Goal: Task Accomplishment & Management: Manage account settings

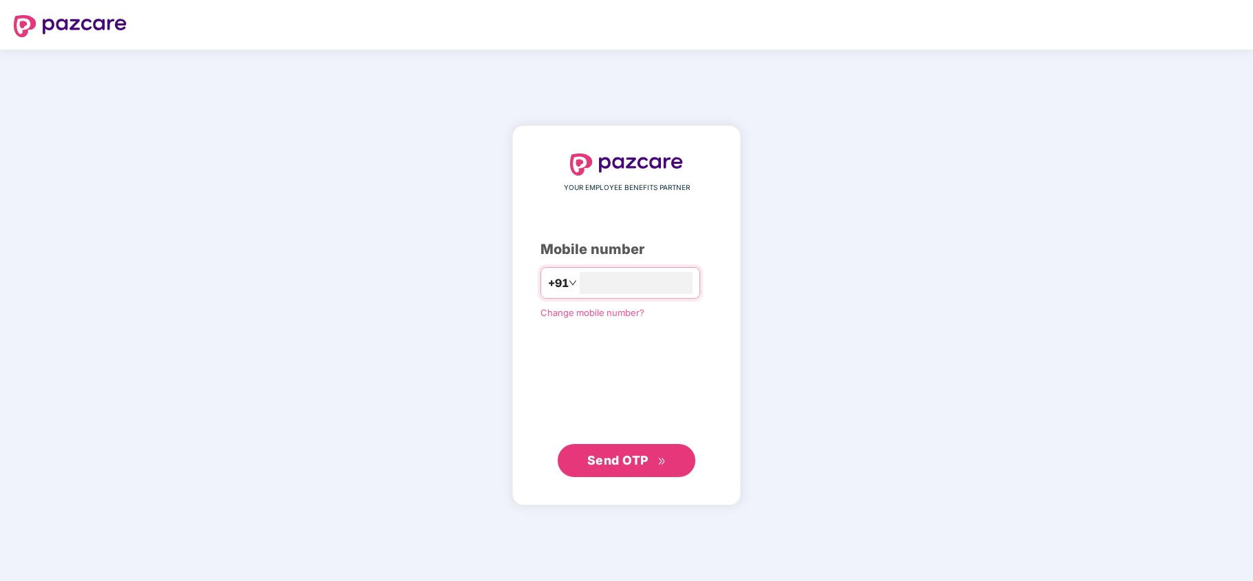
type input "**********"
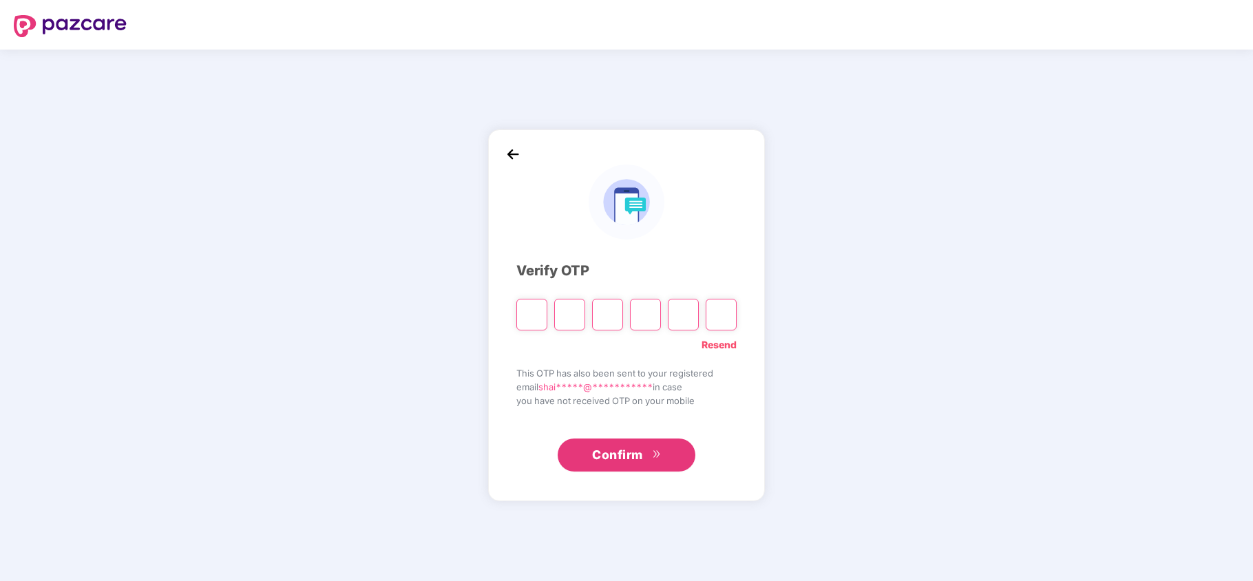
click at [538, 321] on input "Please enter verification code. Digit 1" at bounding box center [531, 315] width 31 height 32
type input "*"
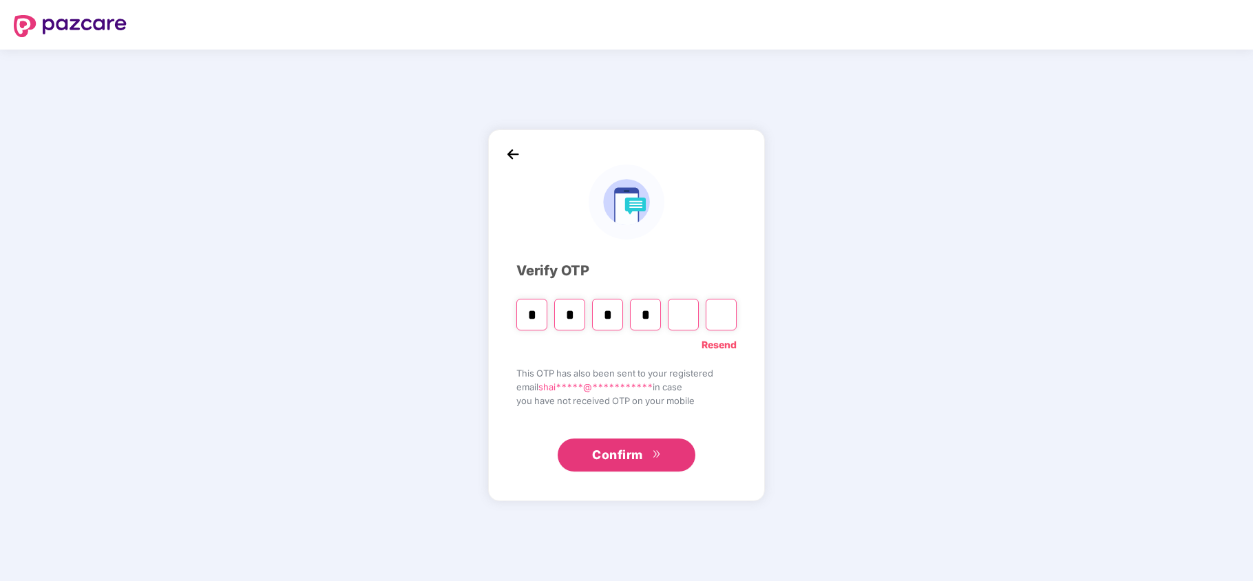
type input "*"
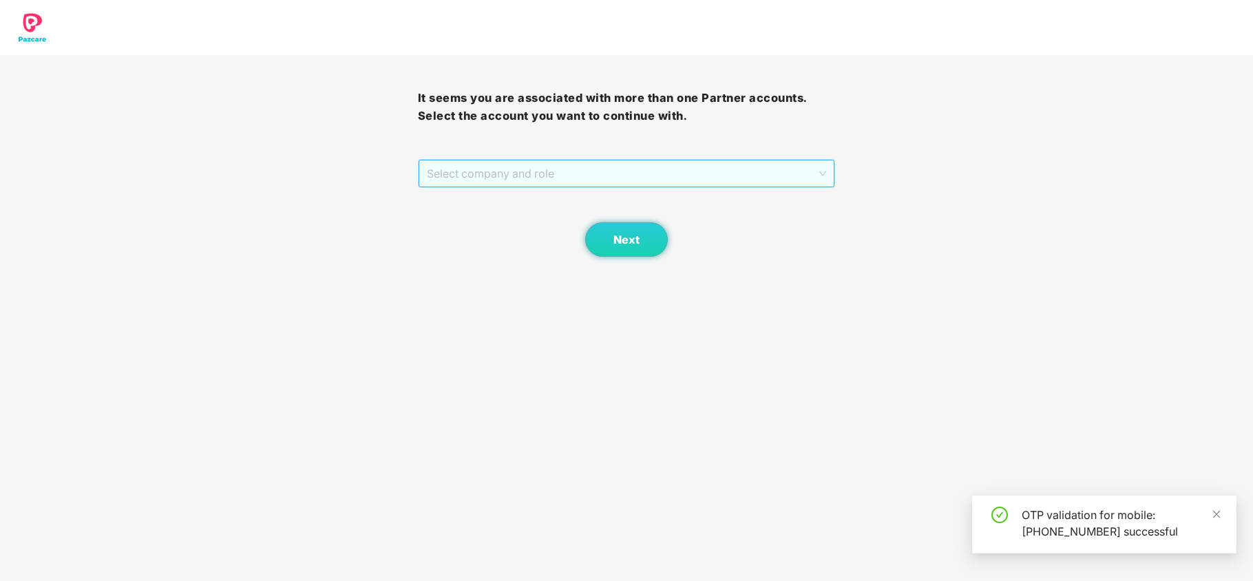
click at [521, 175] on span "Select company and role" at bounding box center [627, 173] width 400 height 26
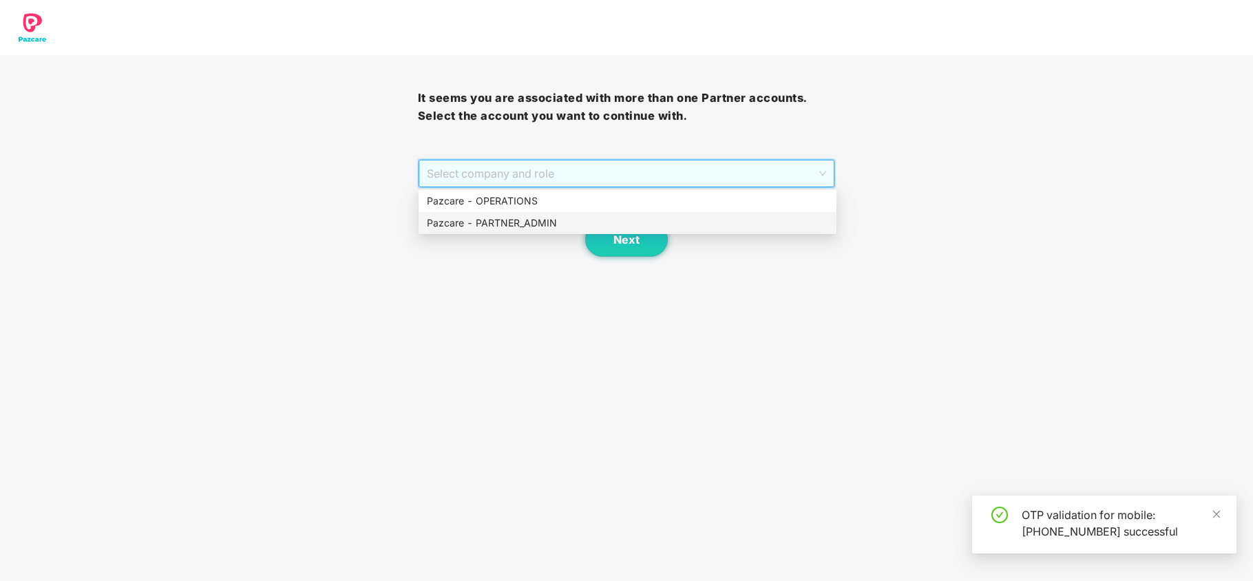
click at [507, 224] on div "Pazcare - PARTNER_ADMIN" at bounding box center [627, 222] width 401 height 15
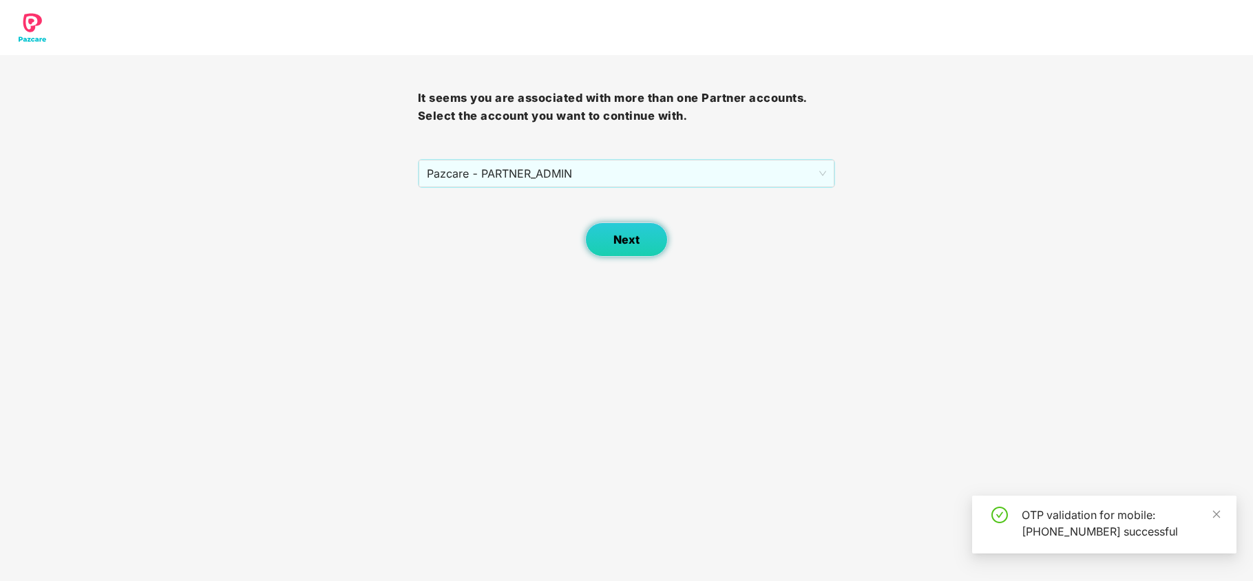
click at [603, 255] on button "Next" at bounding box center [626, 239] width 83 height 34
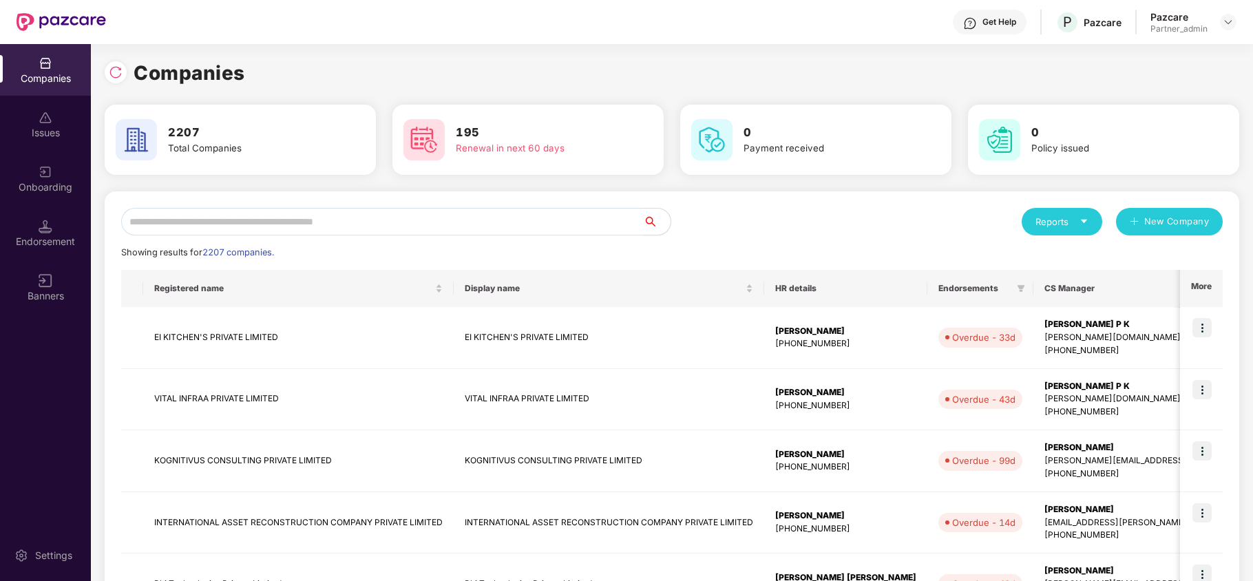
click at [576, 229] on input "text" at bounding box center [382, 222] width 522 height 28
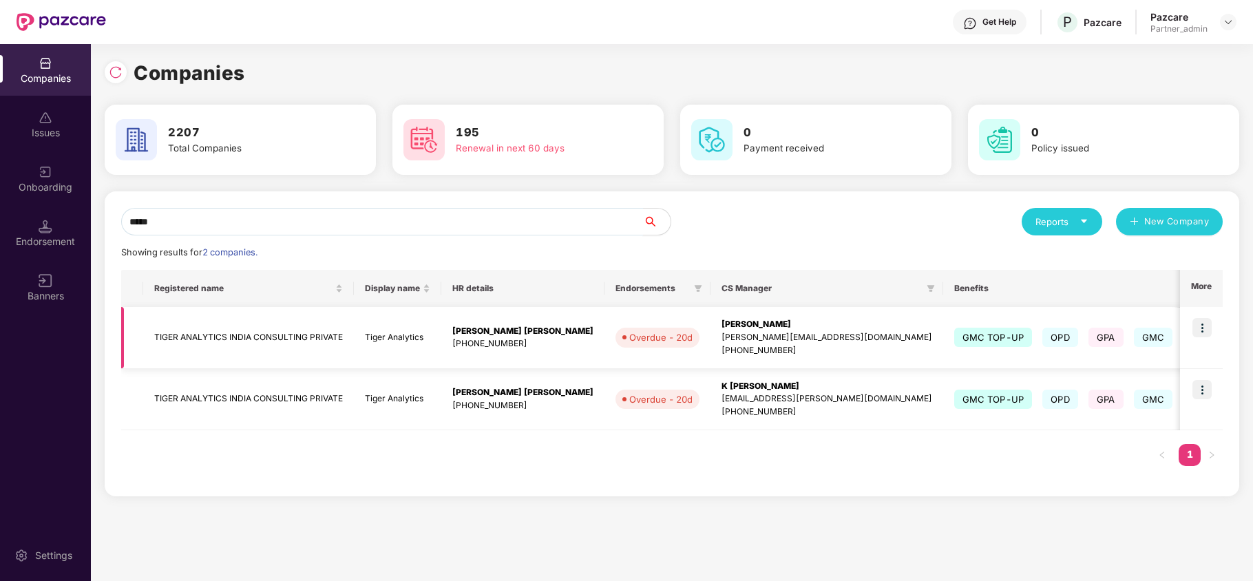
type input "*****"
click at [1205, 329] on img at bounding box center [1201, 327] width 19 height 19
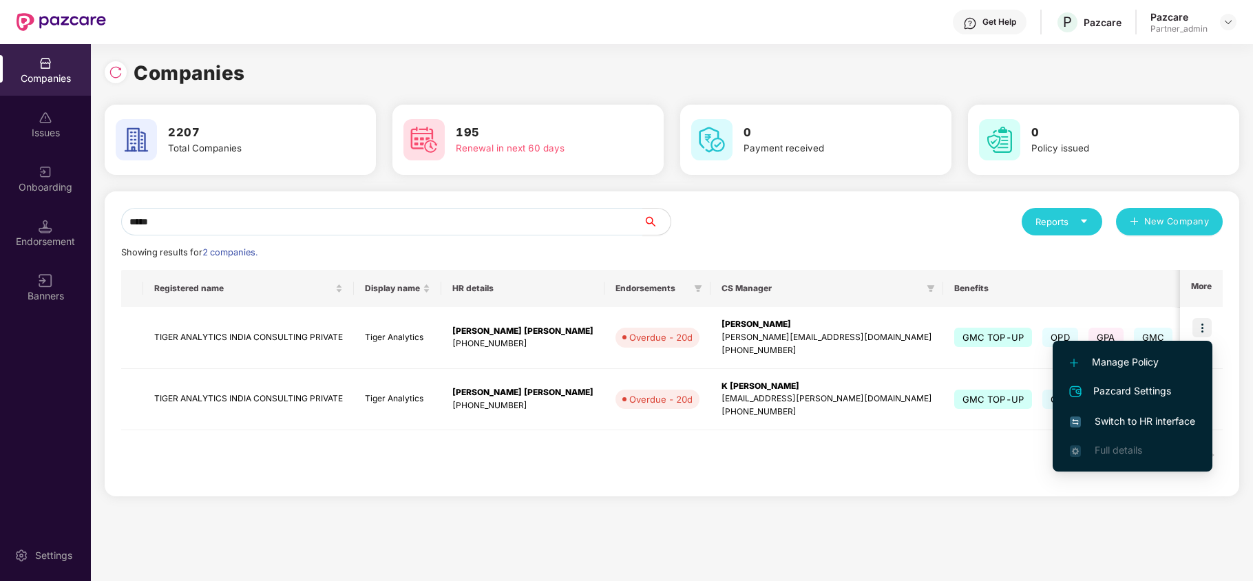
click at [1141, 414] on span "Switch to HR interface" at bounding box center [1132, 421] width 125 height 15
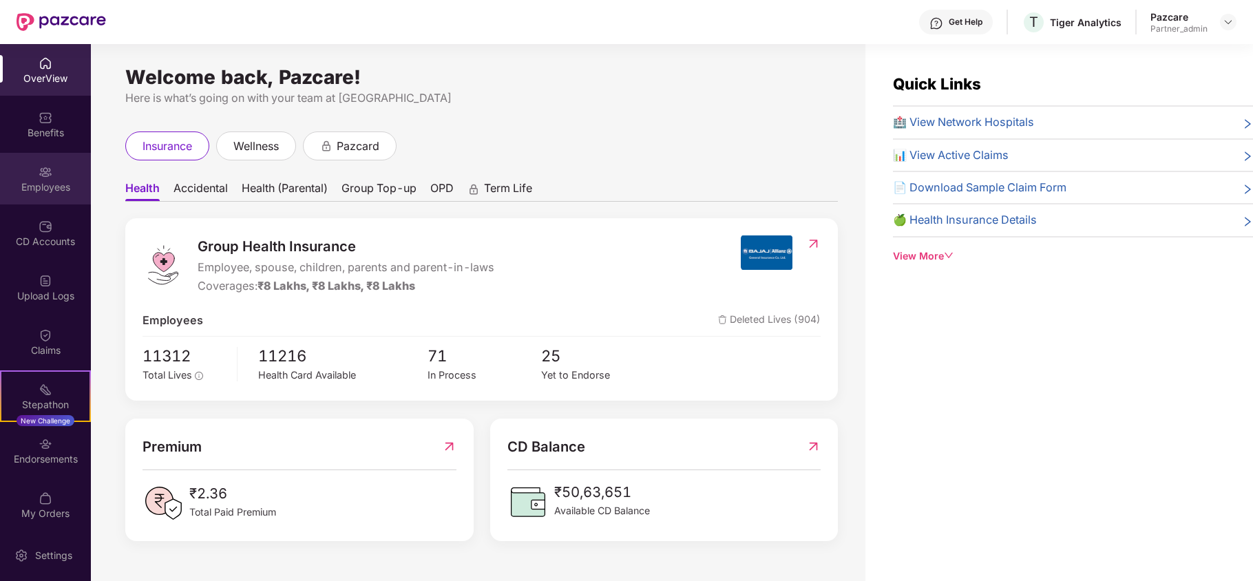
click at [47, 184] on div "Employees" at bounding box center [45, 187] width 91 height 14
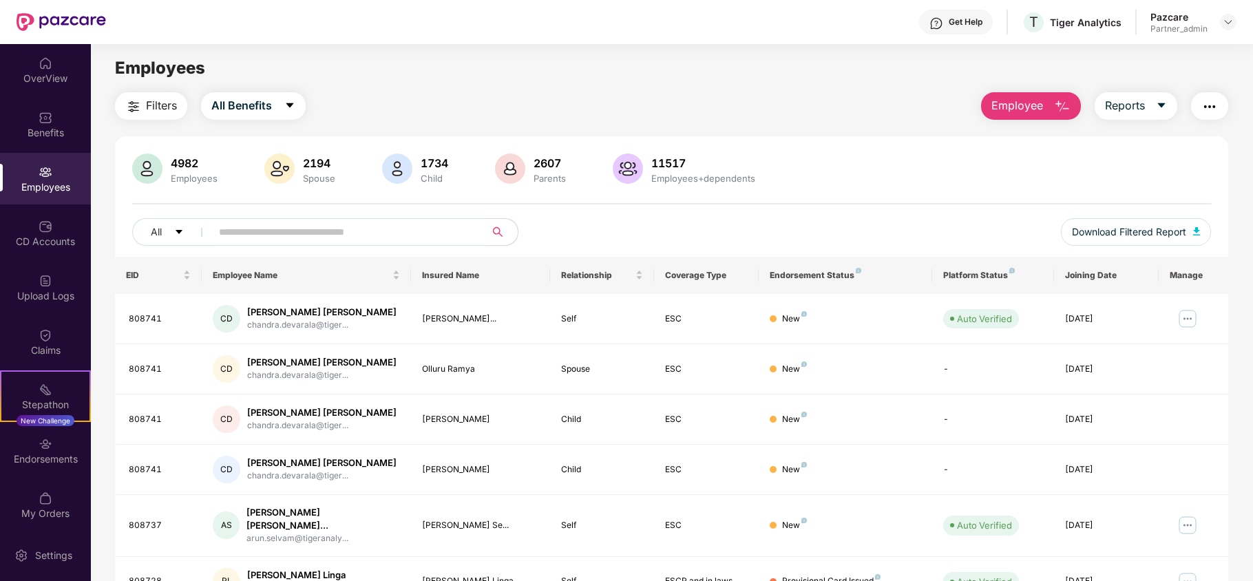
click at [162, 109] on span "Filters" at bounding box center [161, 105] width 31 height 17
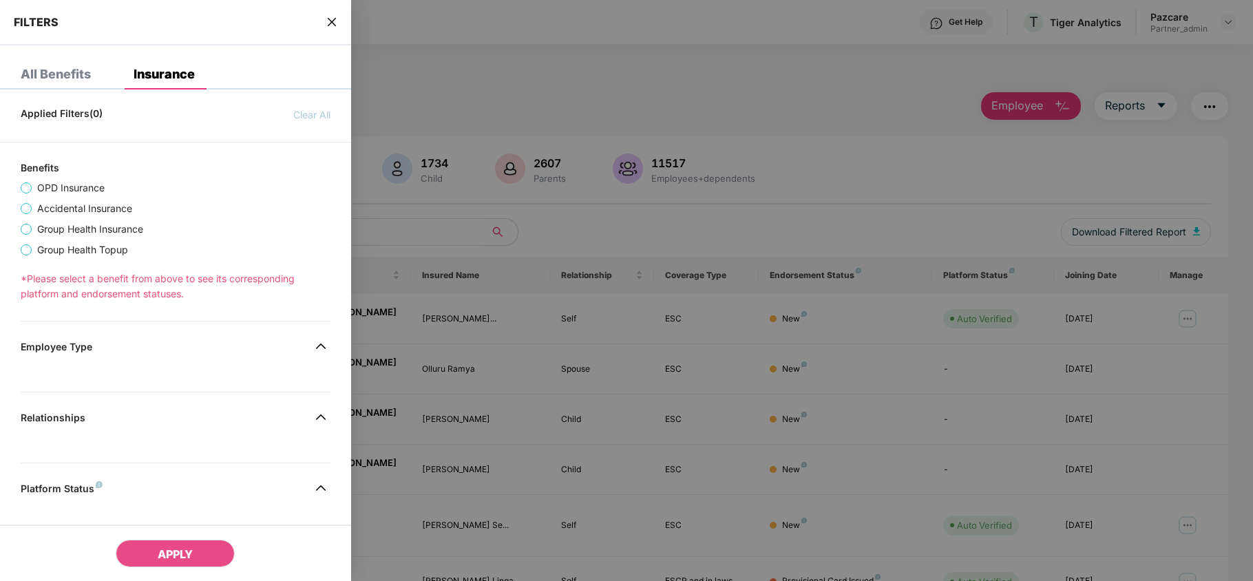
click at [334, 22] on icon "close" at bounding box center [331, 22] width 11 height 11
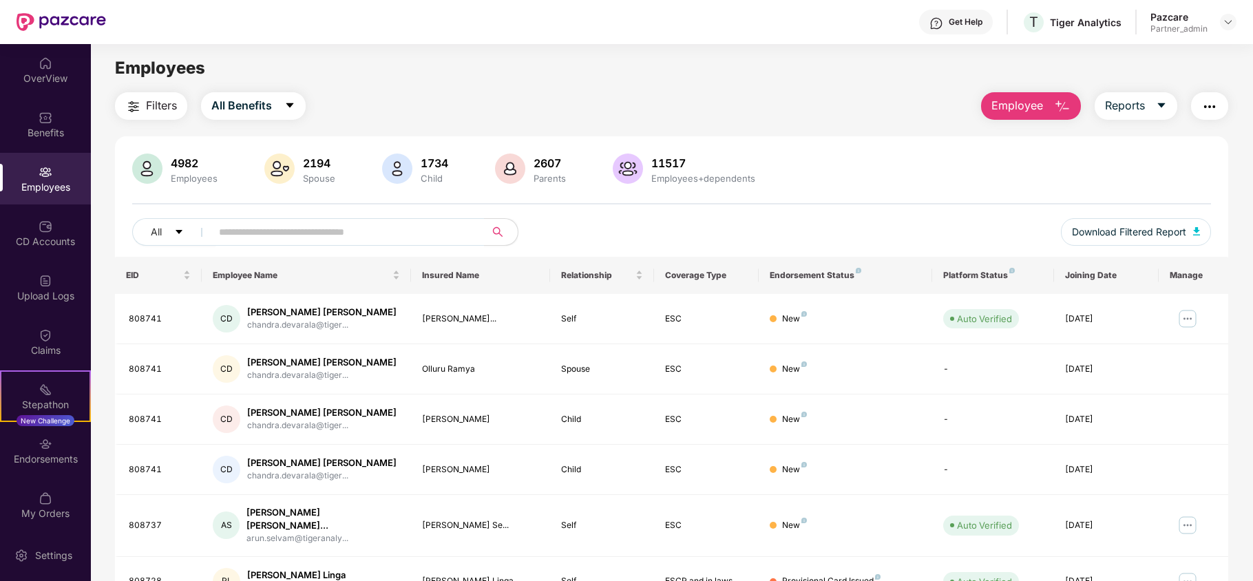
click at [147, 97] on span "Filters" at bounding box center [161, 105] width 31 height 17
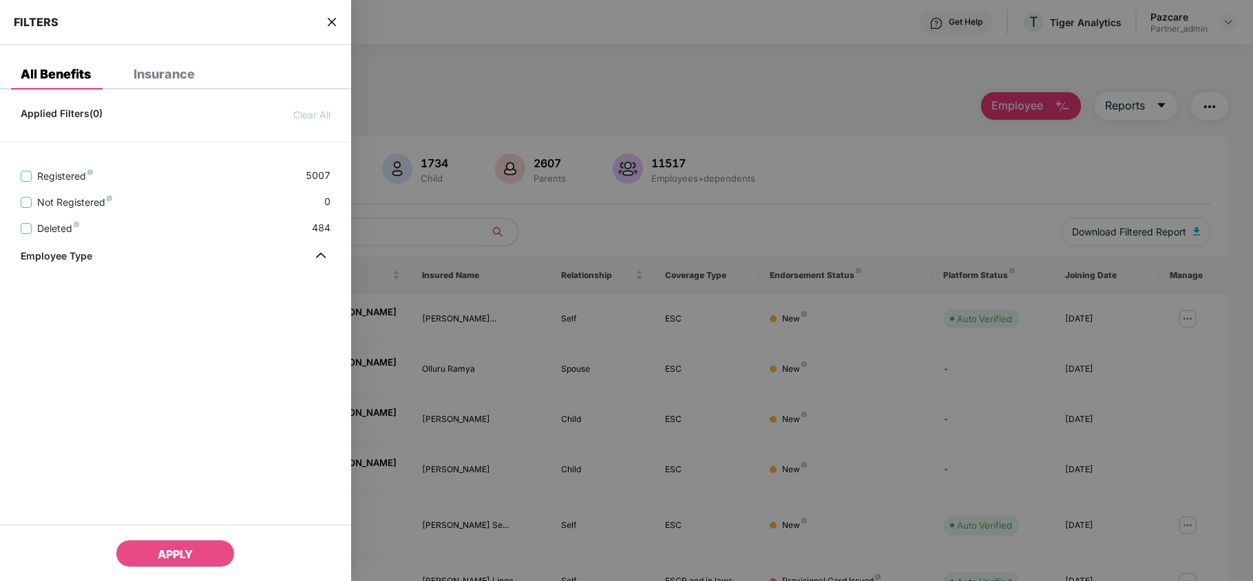
click at [161, 74] on div "Insurance" at bounding box center [164, 74] width 61 height 14
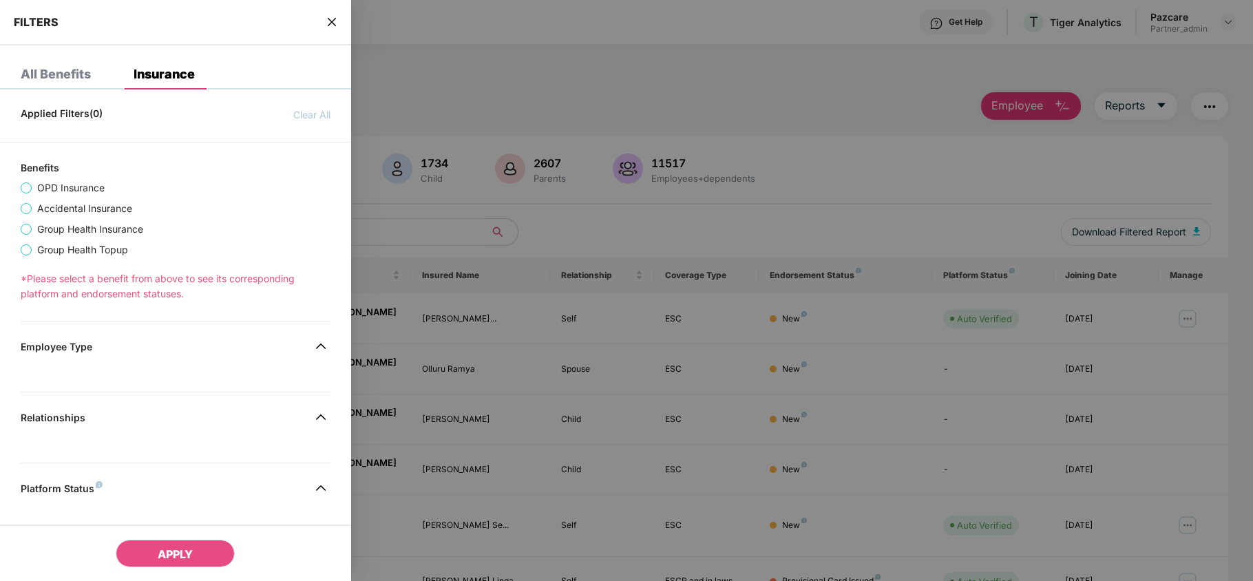
click at [66, 74] on div "All Benefits" at bounding box center [56, 74] width 70 height 14
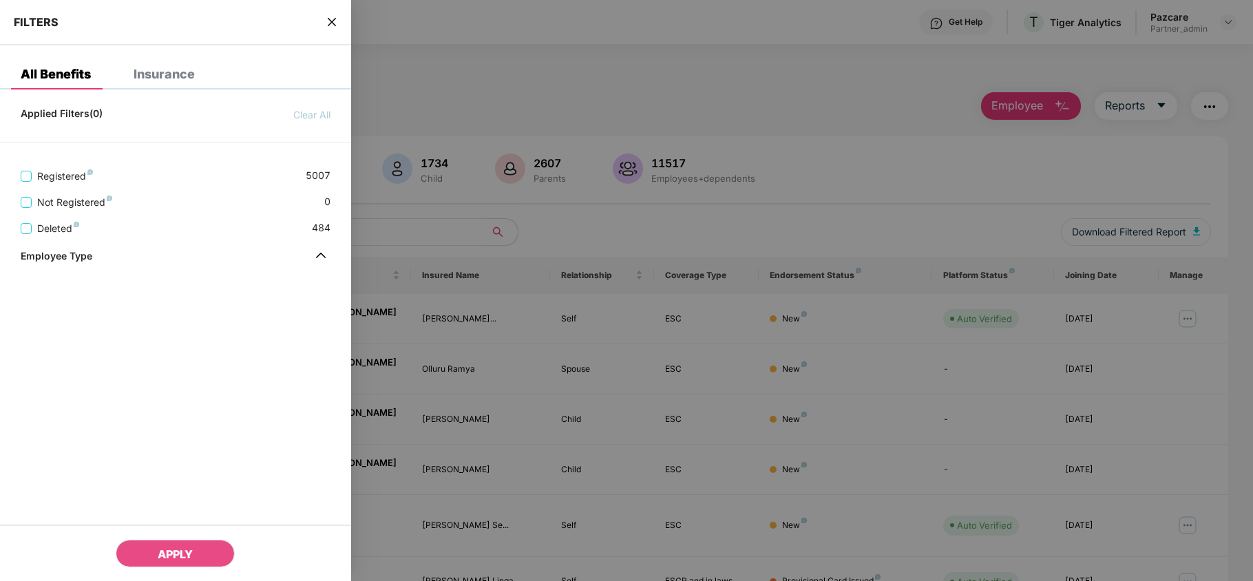
click at [321, 256] on img at bounding box center [321, 255] width 22 height 22
click at [164, 70] on div "Insurance" at bounding box center [164, 74] width 61 height 14
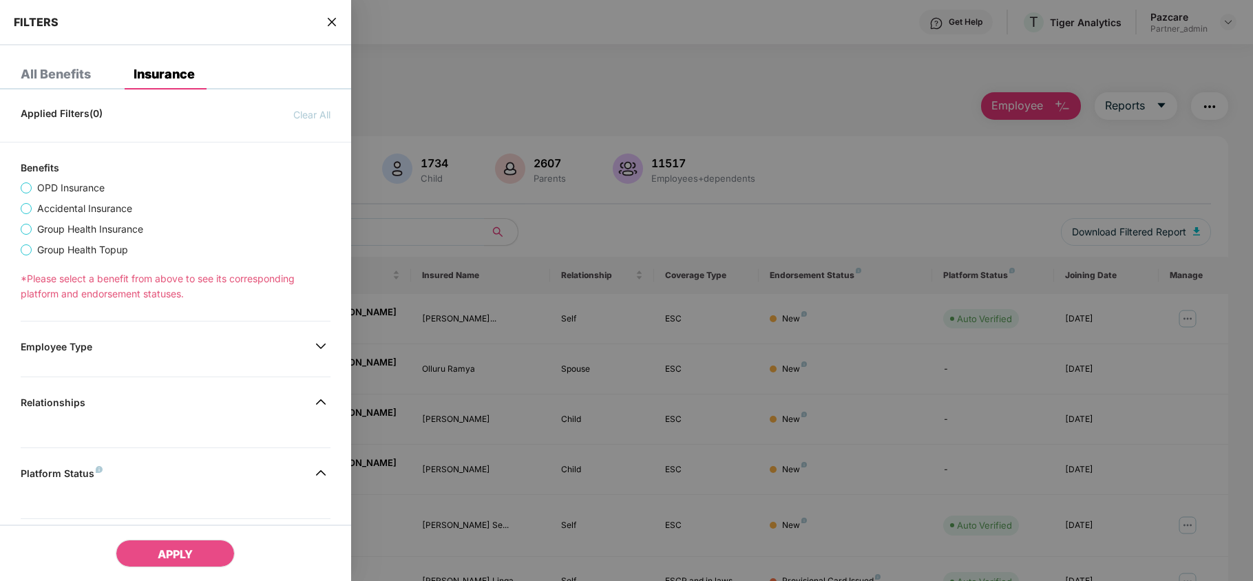
click at [328, 17] on icon "close" at bounding box center [331, 22] width 11 height 11
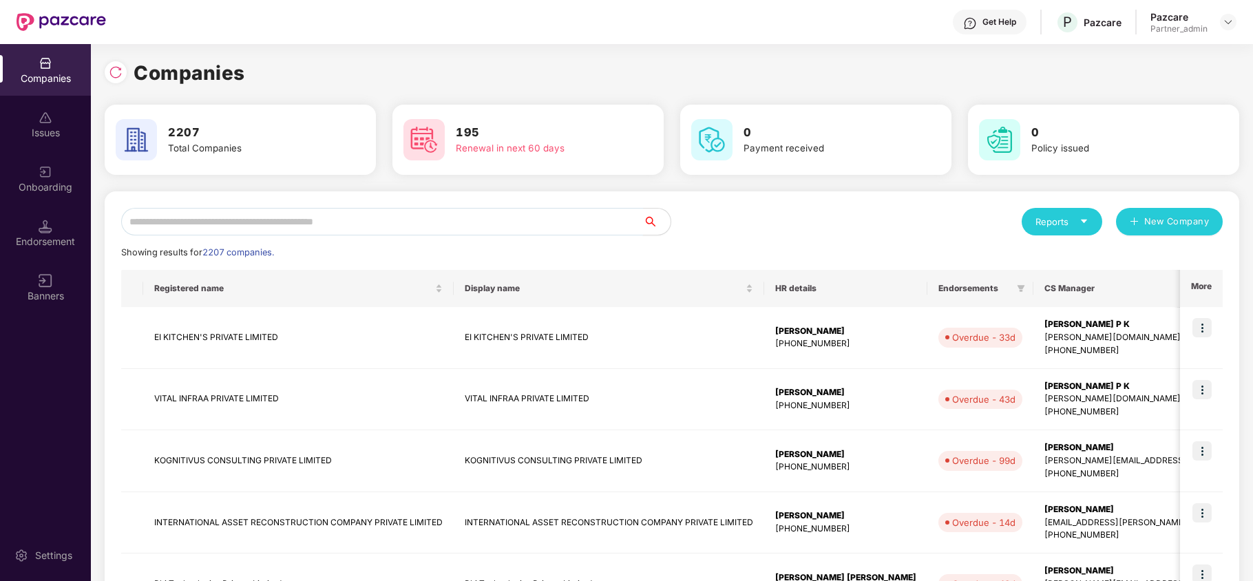
click at [270, 229] on input "text" at bounding box center [382, 222] width 522 height 28
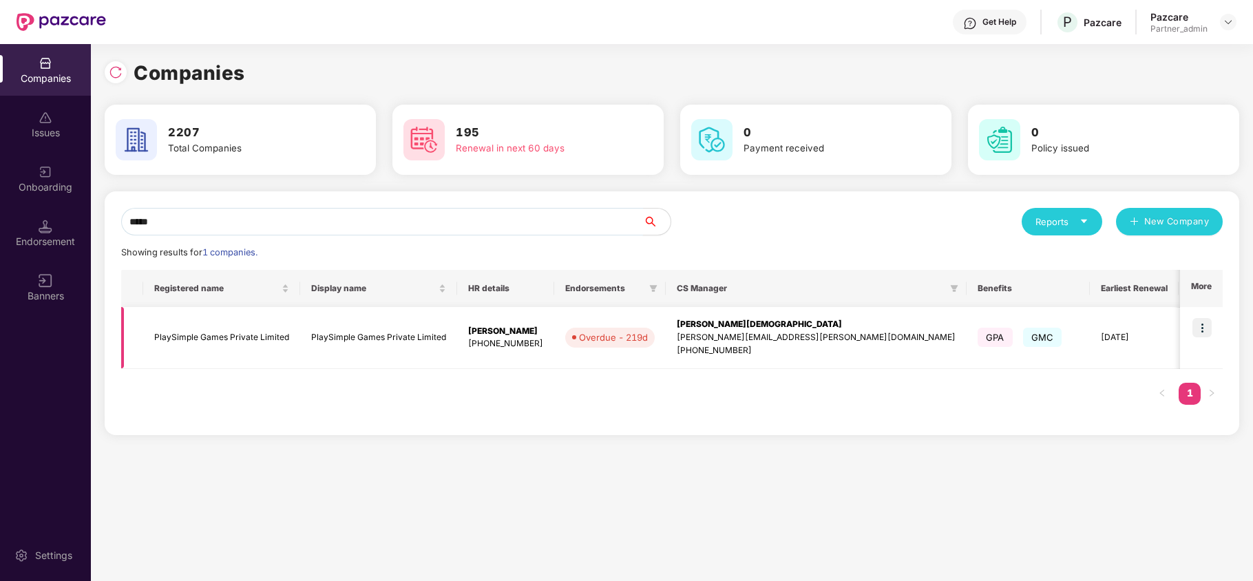
type input "*****"
click at [1198, 331] on img at bounding box center [1201, 327] width 19 height 19
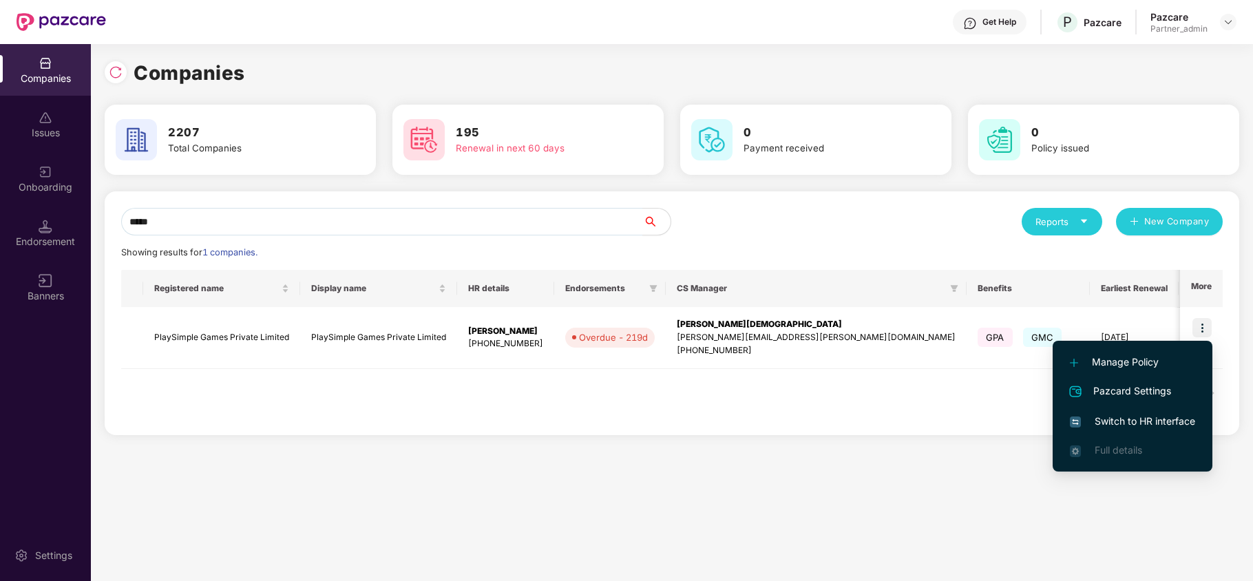
click at [1128, 424] on span "Switch to HR interface" at bounding box center [1132, 421] width 125 height 15
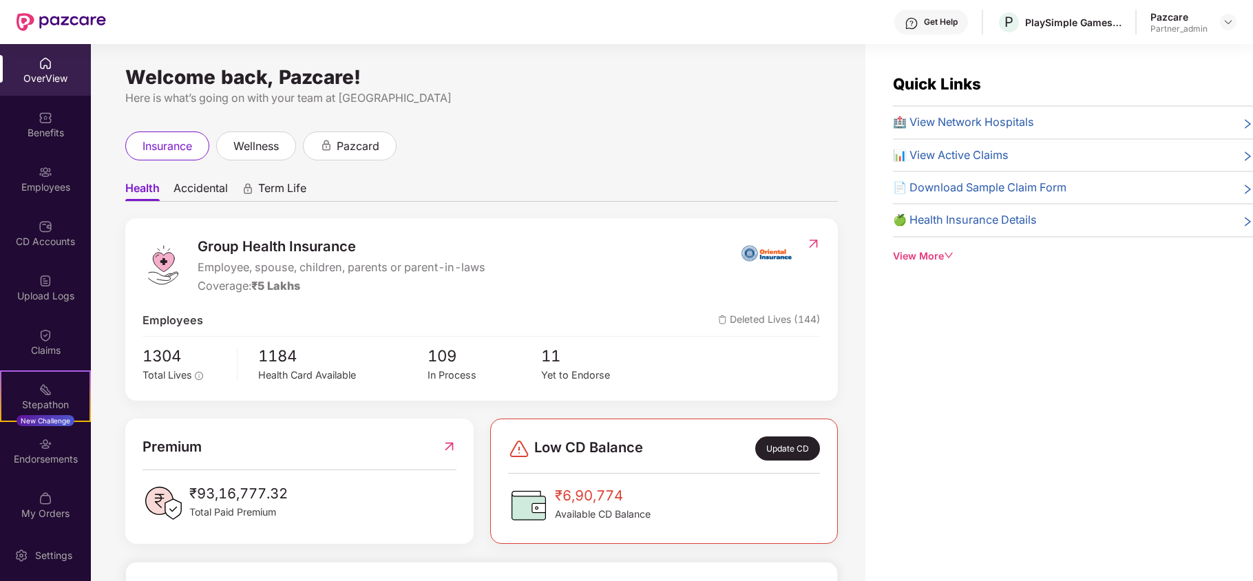
click at [31, 167] on div "Employees" at bounding box center [45, 179] width 91 height 52
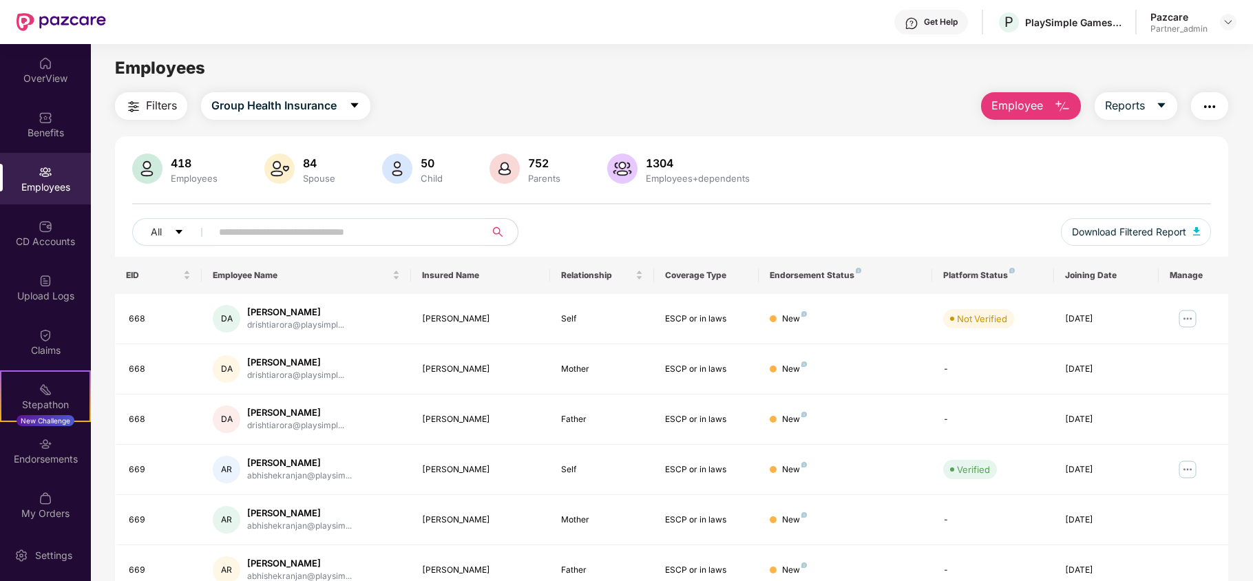
click at [169, 108] on span "Filters" at bounding box center [161, 105] width 31 height 17
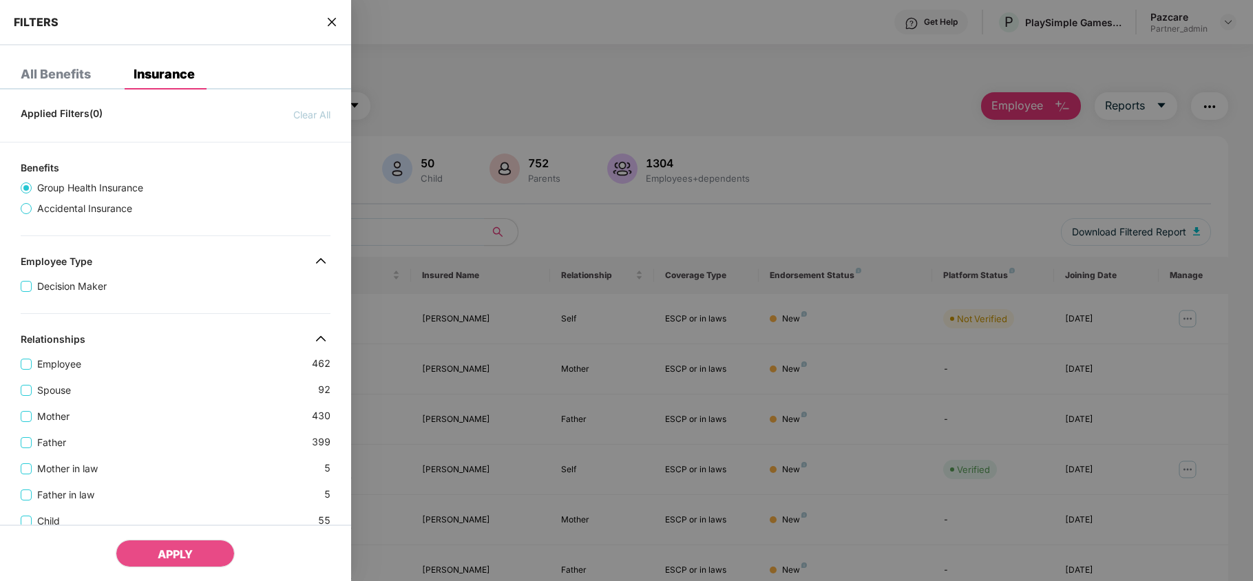
click at [331, 25] on icon "close" at bounding box center [331, 22] width 11 height 11
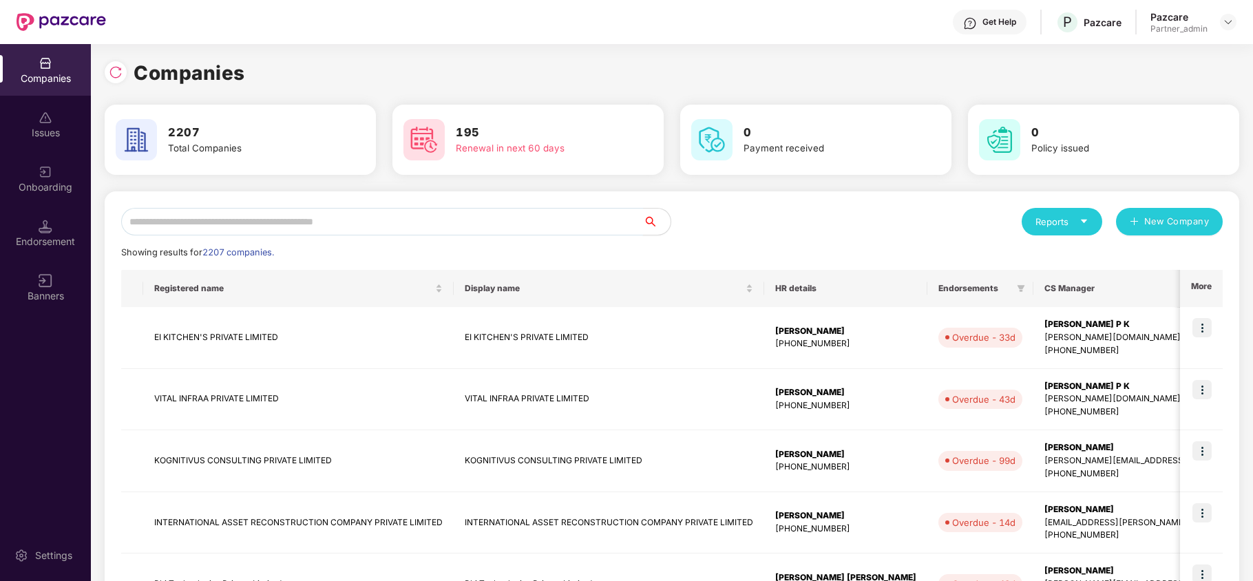
click at [275, 220] on input "text" at bounding box center [382, 222] width 522 height 28
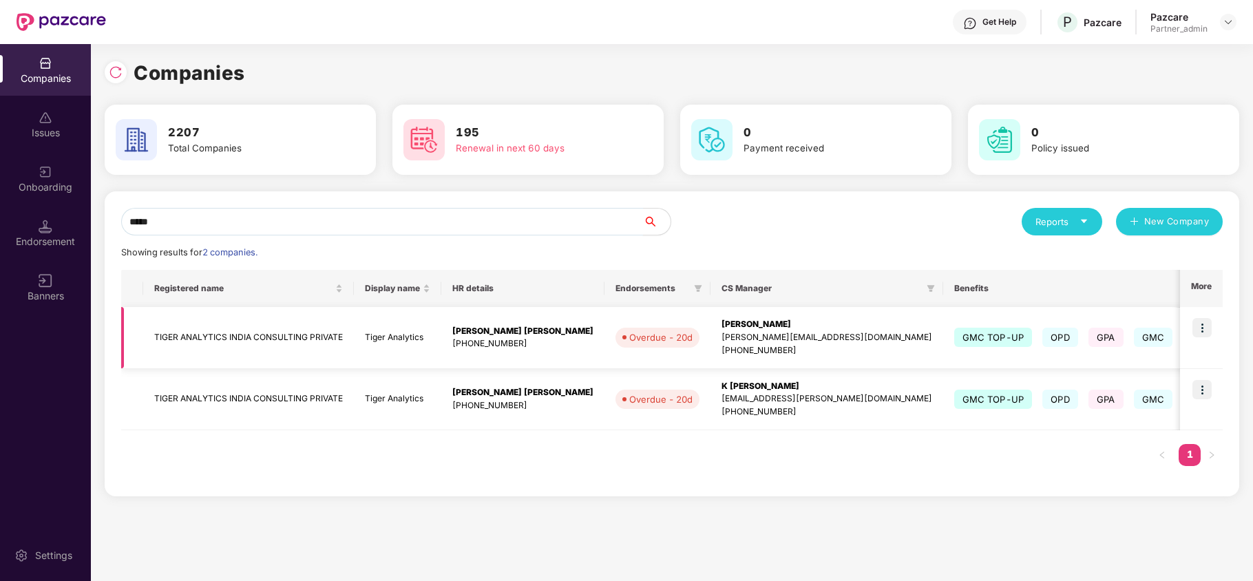
type input "*****"
click at [1202, 323] on img at bounding box center [1201, 327] width 19 height 19
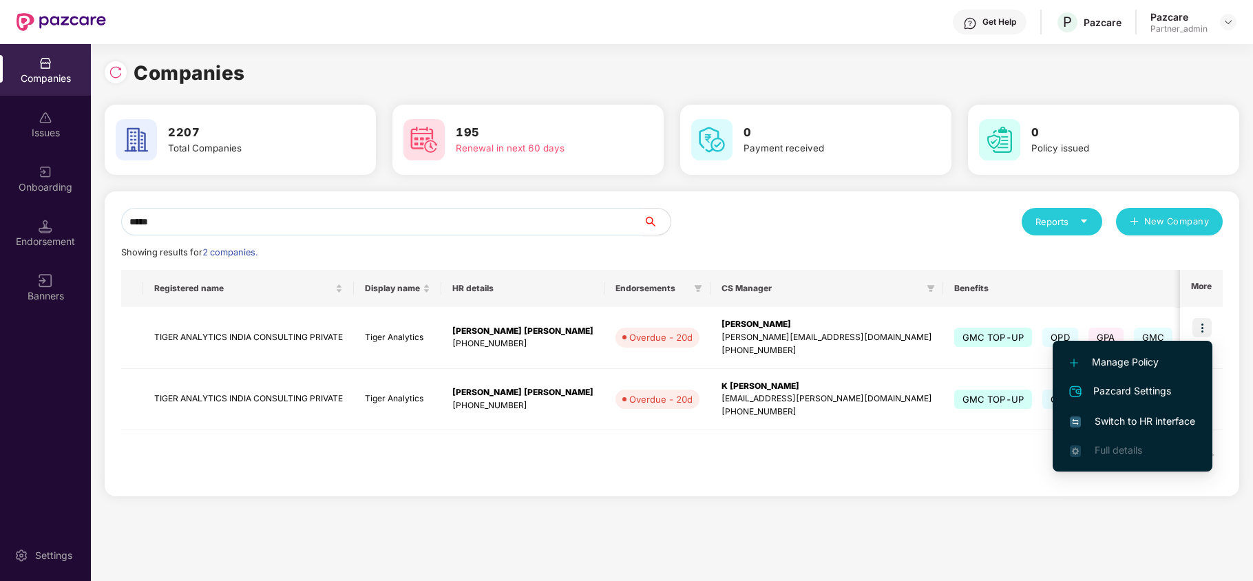
click at [1111, 416] on span "Switch to HR interface" at bounding box center [1132, 421] width 125 height 15
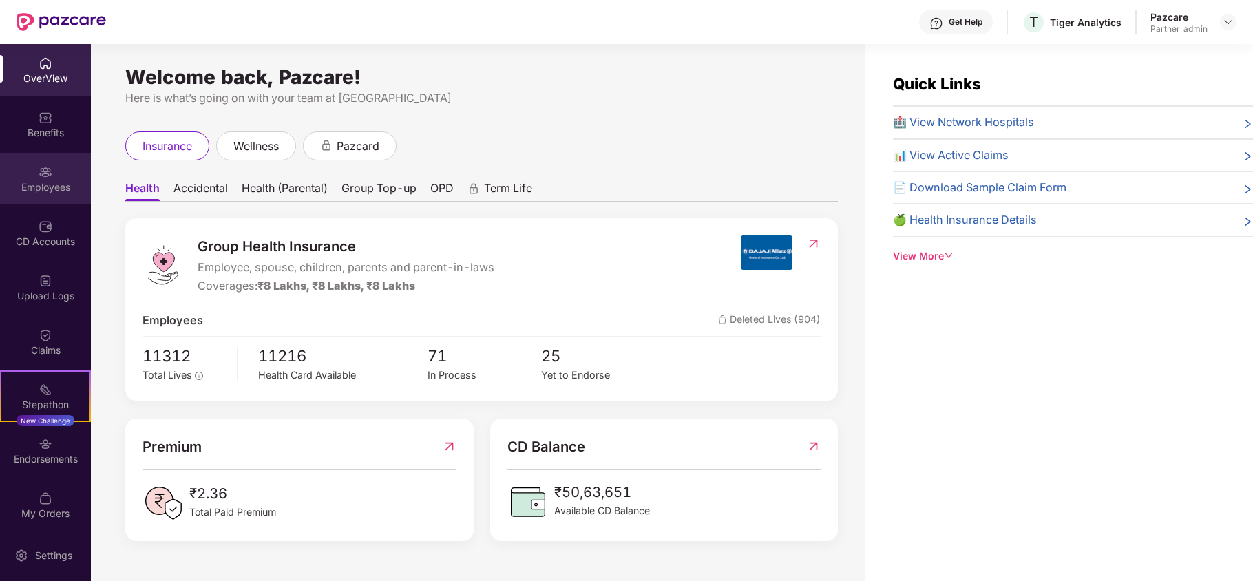
click at [67, 184] on div "Employees" at bounding box center [45, 187] width 91 height 14
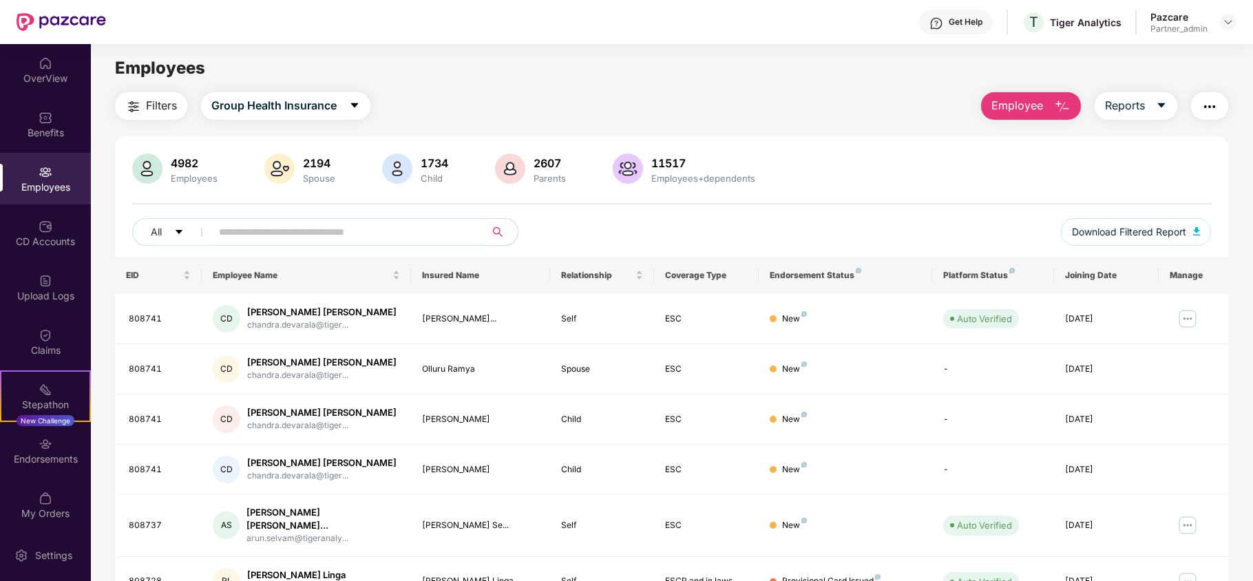
click at [147, 102] on span "Filters" at bounding box center [161, 105] width 31 height 17
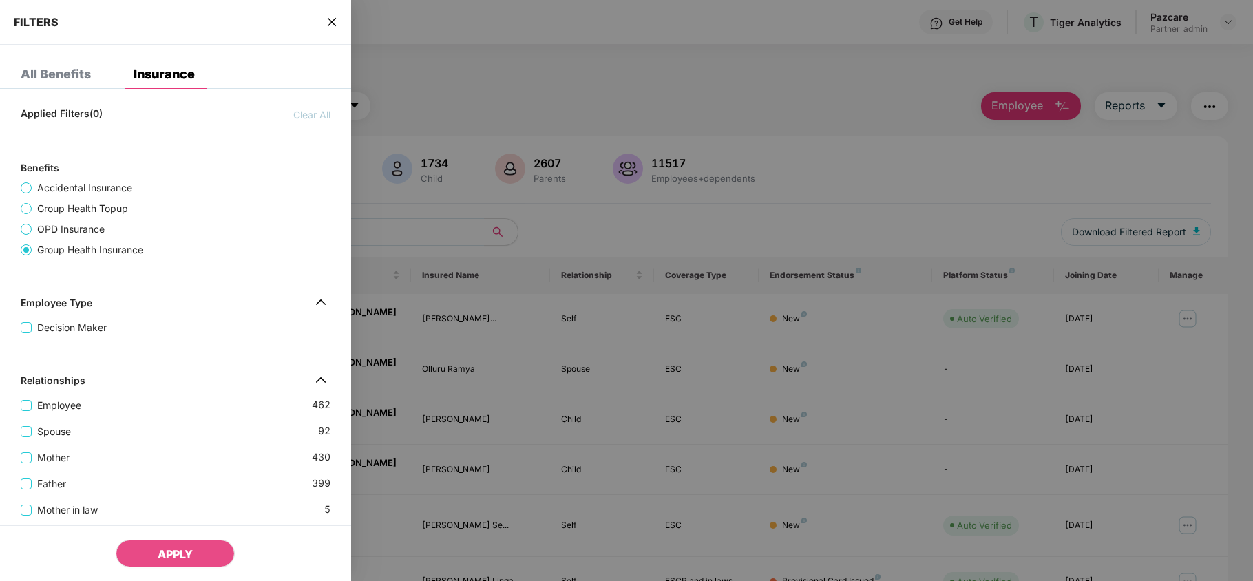
click at [199, 313] on div "Decision Maker" at bounding box center [176, 322] width 310 height 26
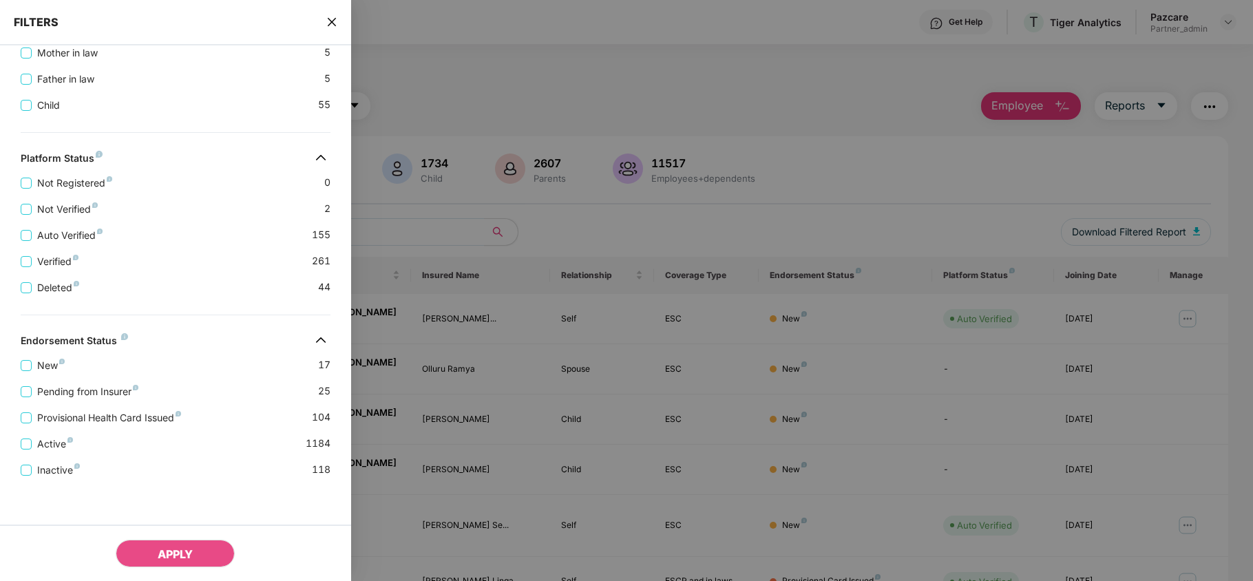
scroll to position [478, 0]
click at [155, 416] on span "Provisional Health Card Issued" at bounding box center [109, 417] width 155 height 15
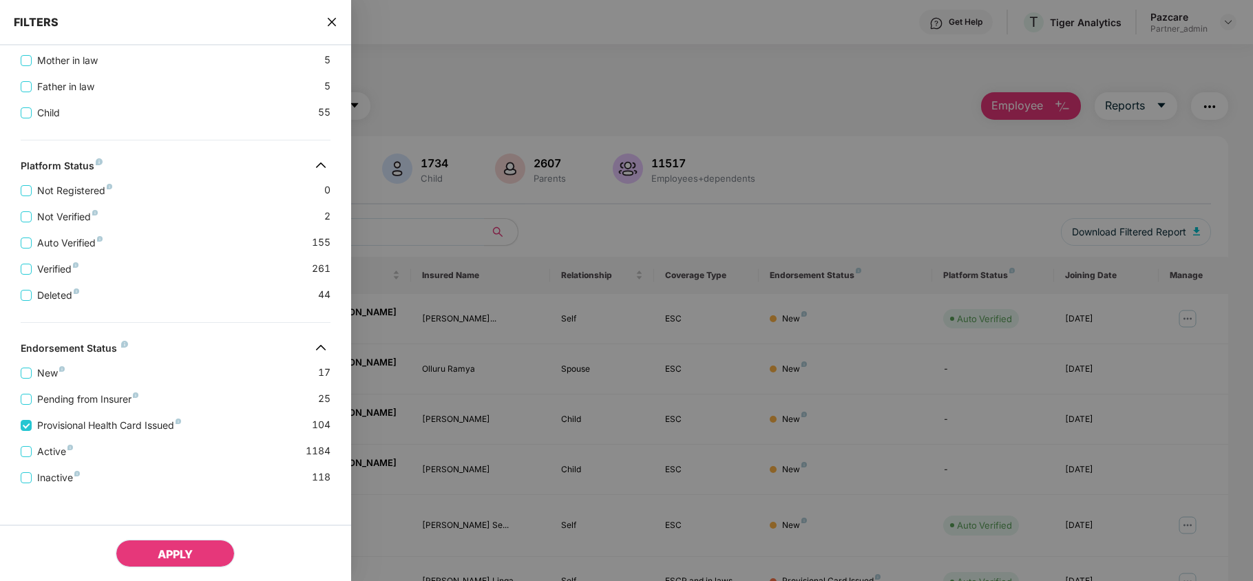
click at [166, 549] on span "APPLY" at bounding box center [175, 554] width 35 height 14
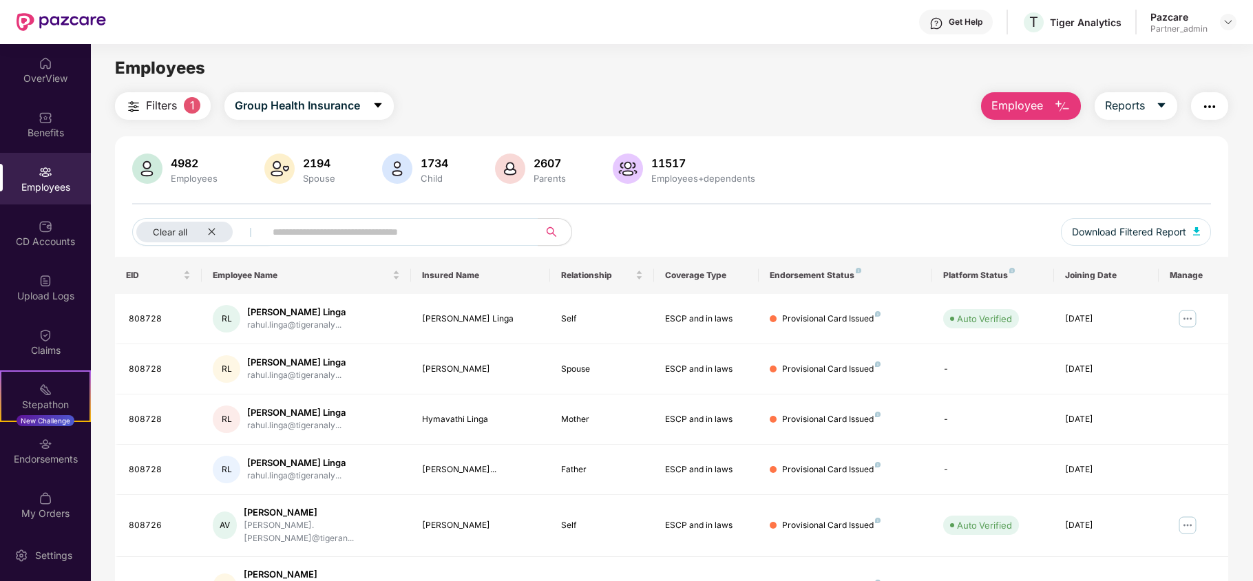
click at [1218, 106] on button "button" at bounding box center [1209, 106] width 37 height 28
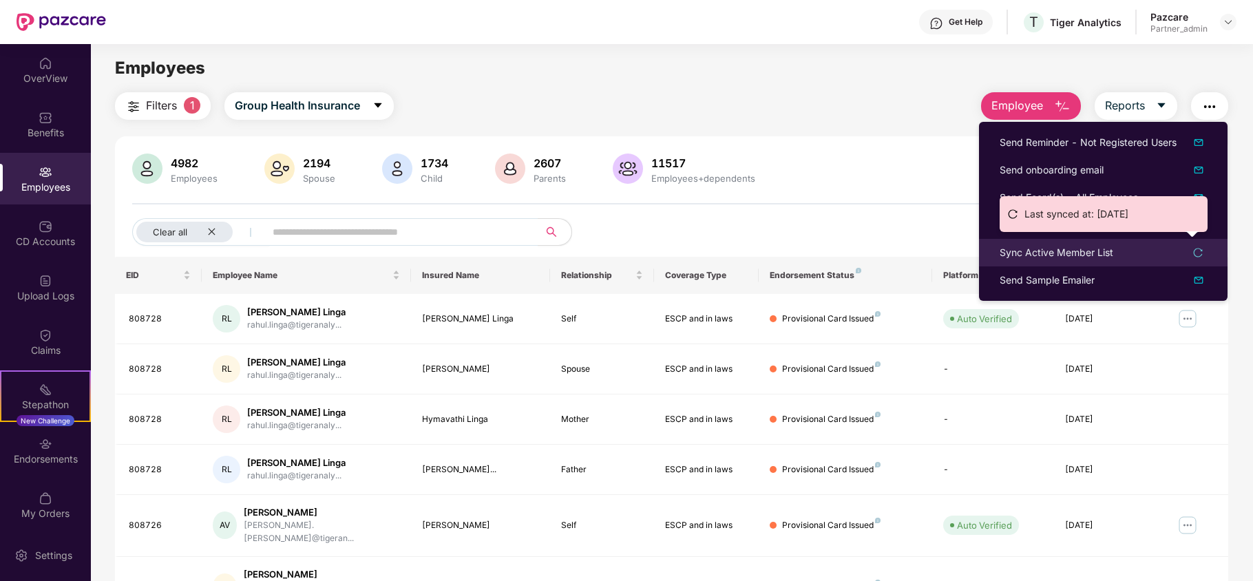
click at [1052, 242] on div "Last synced at: 14 Sep 2025" at bounding box center [1104, 219] width 208 height 46
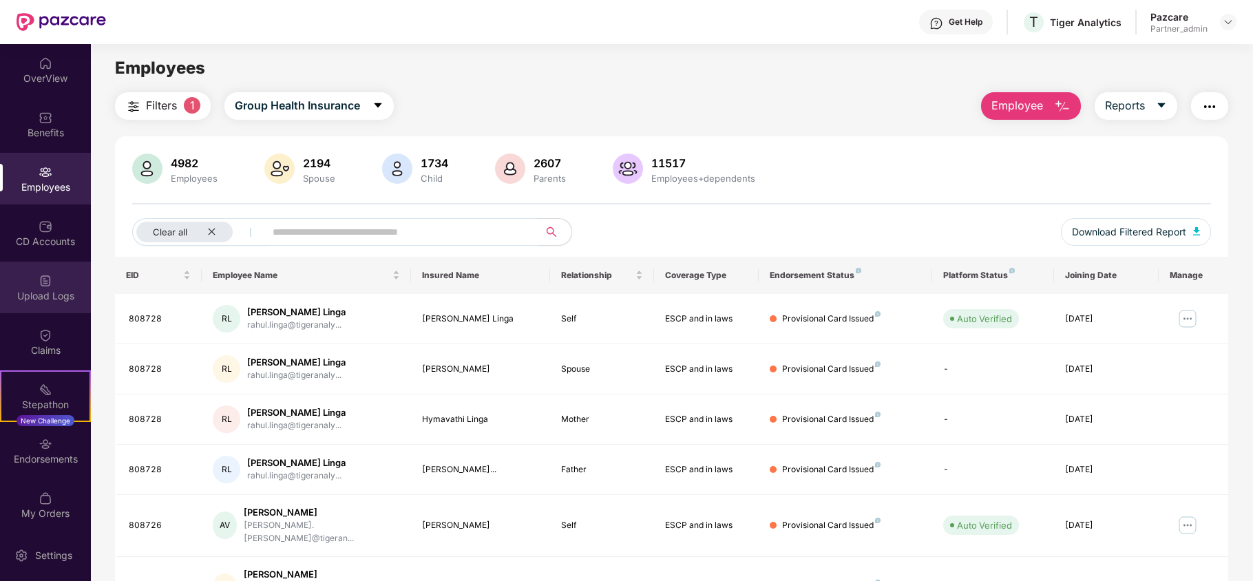
click at [43, 289] on div "Upload Logs" at bounding box center [45, 296] width 91 height 14
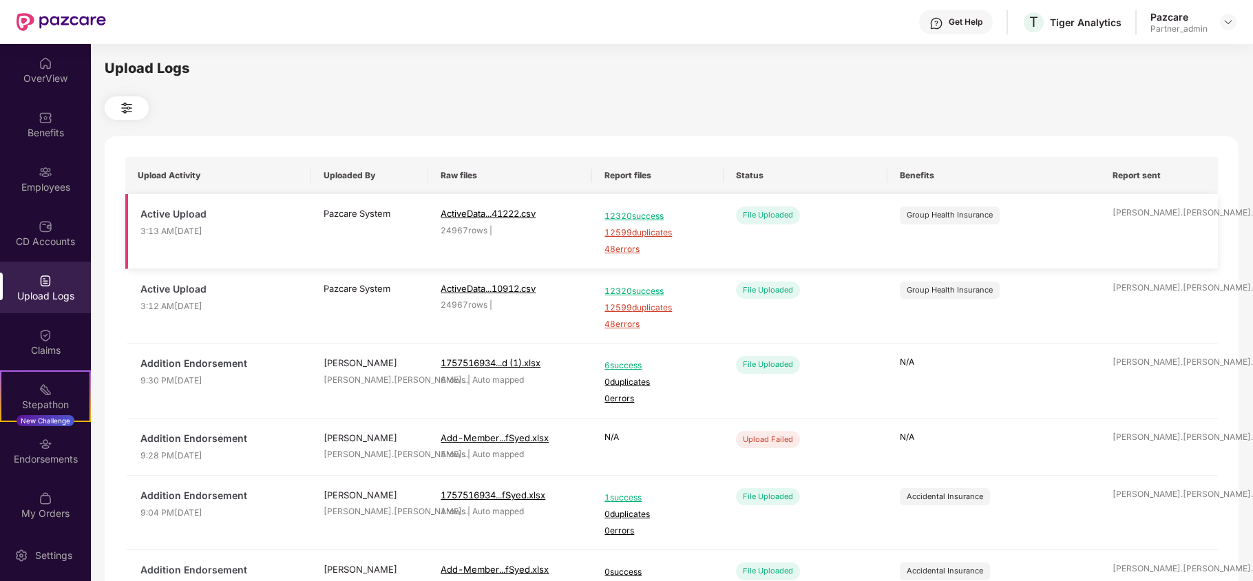
click at [631, 251] on span "48 errors" at bounding box center [657, 249] width 106 height 13
click at [61, 189] on div "Employees" at bounding box center [45, 187] width 91 height 14
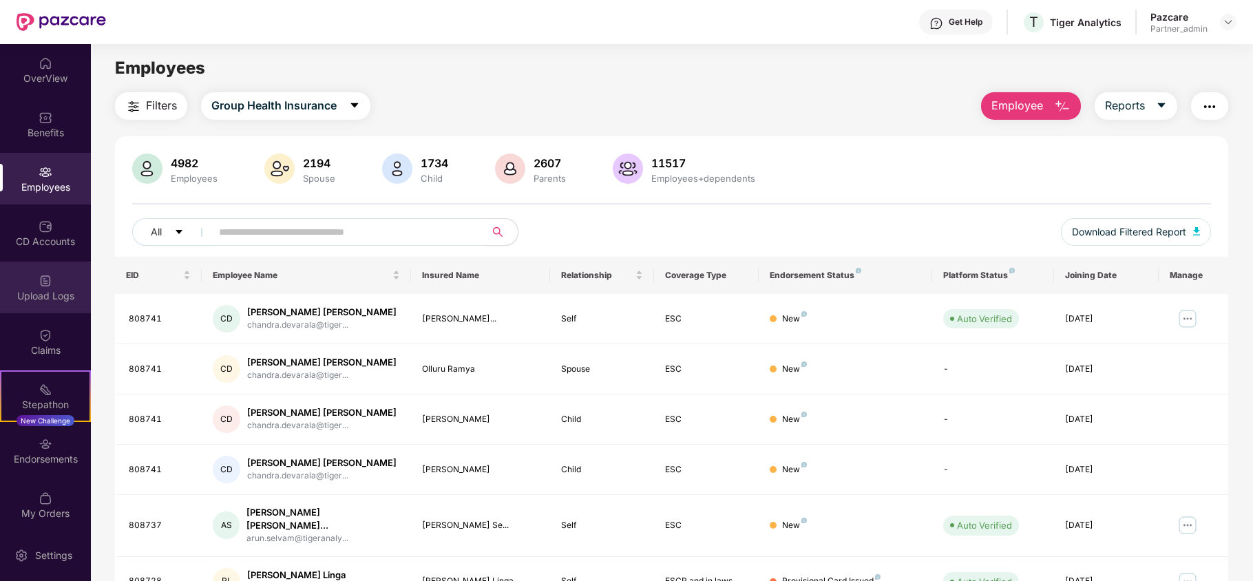
click at [67, 291] on div "Upload Logs" at bounding box center [45, 296] width 91 height 14
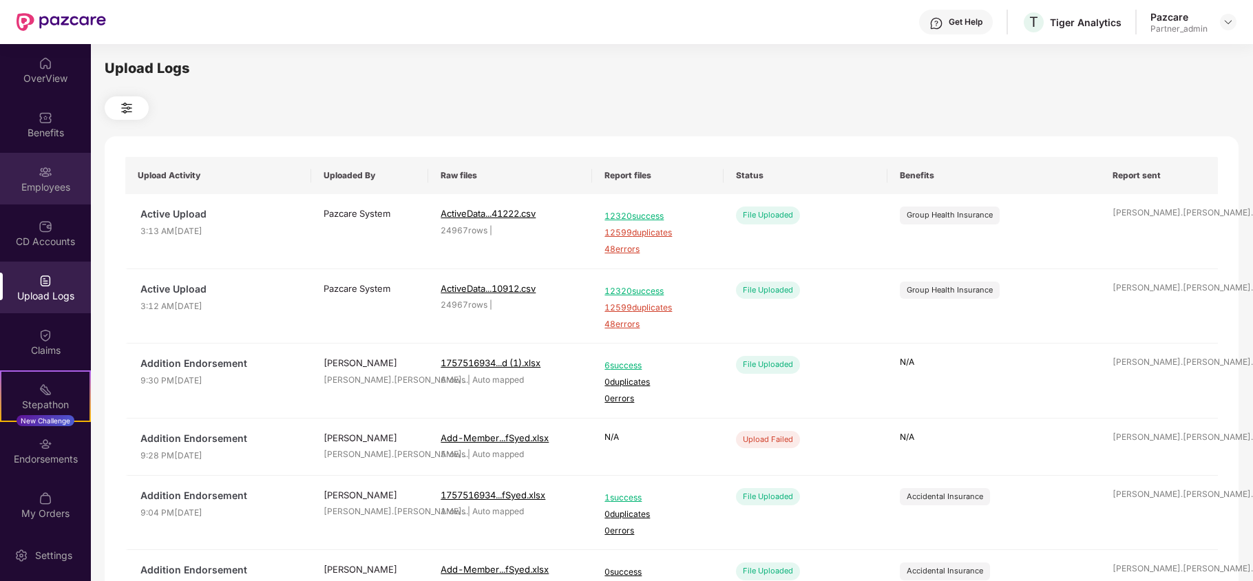
click at [50, 180] on div "Employees" at bounding box center [45, 187] width 91 height 14
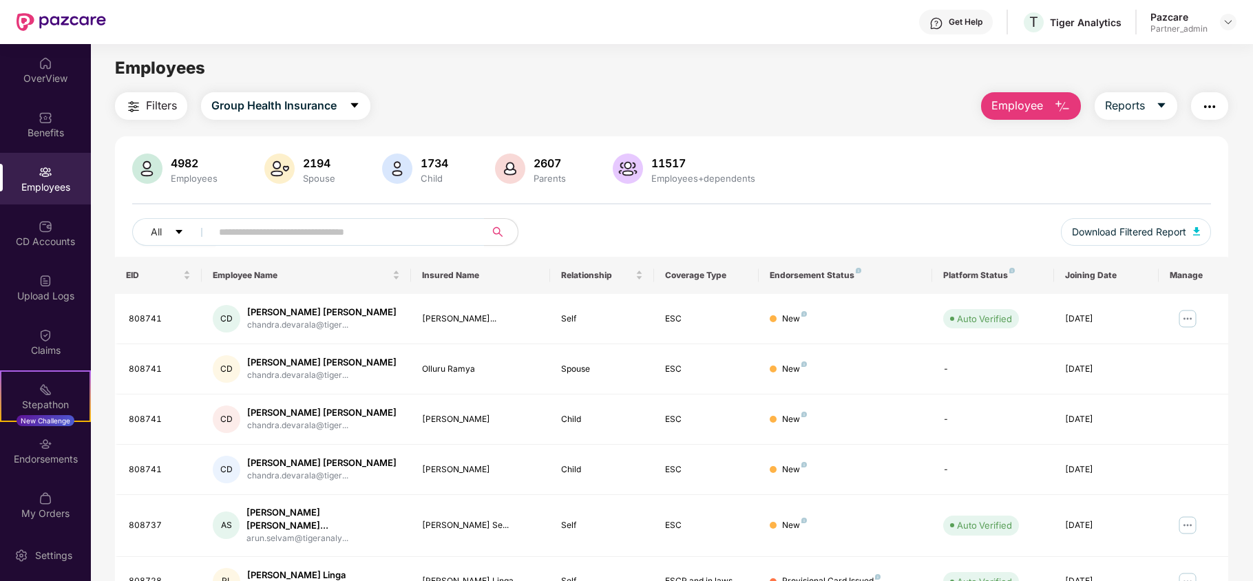
click at [1204, 108] on img "button" at bounding box center [1209, 106] width 17 height 17
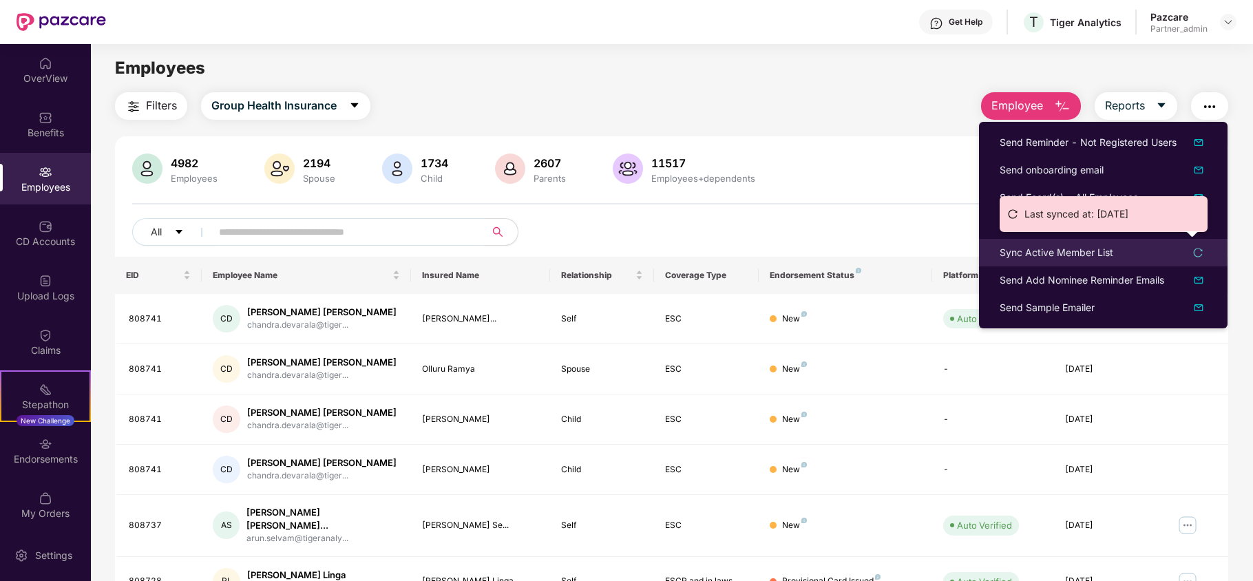
click at [1060, 254] on div "Sync Active Member List" at bounding box center [1057, 252] width 114 height 15
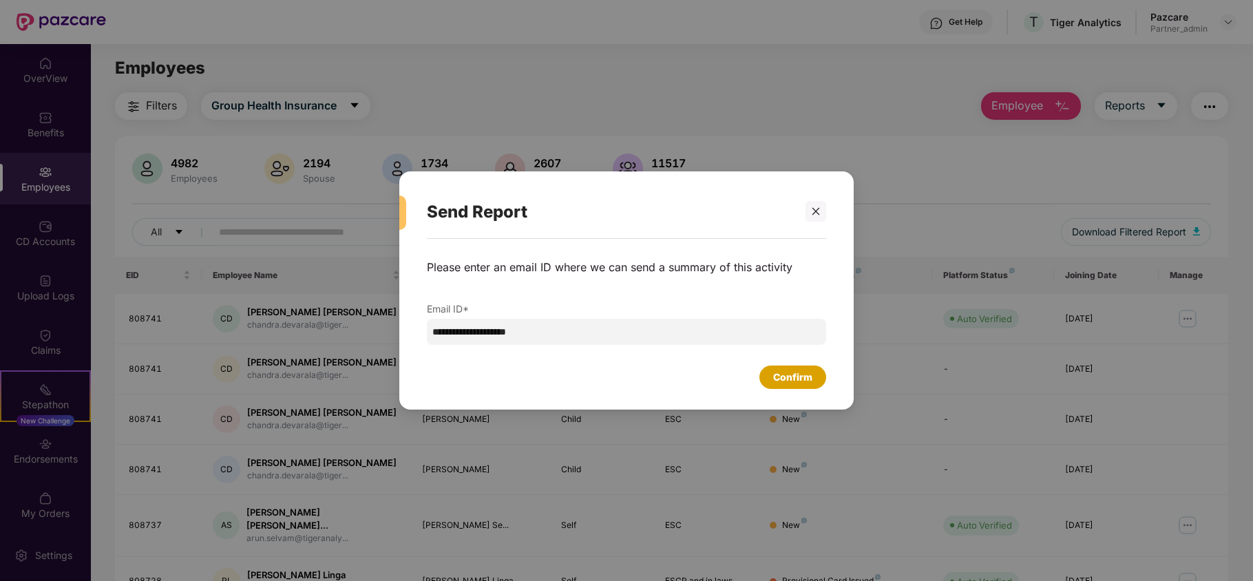
click at [783, 380] on div "Confirm" at bounding box center [792, 377] width 39 height 15
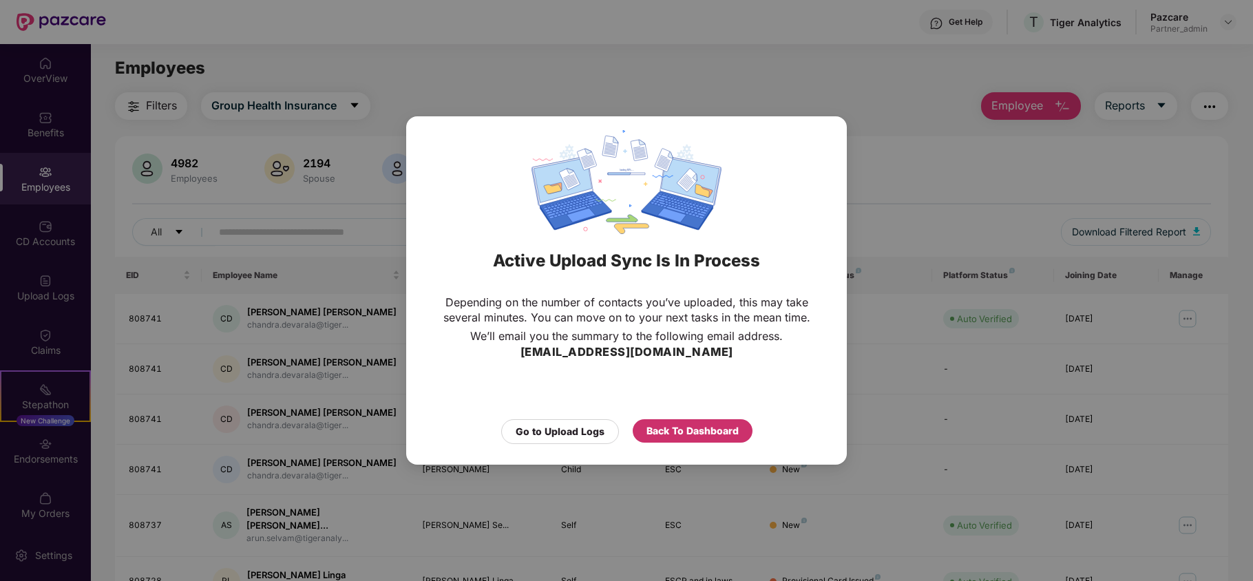
click at [724, 430] on div "Back To Dashboard" at bounding box center [692, 430] width 92 height 15
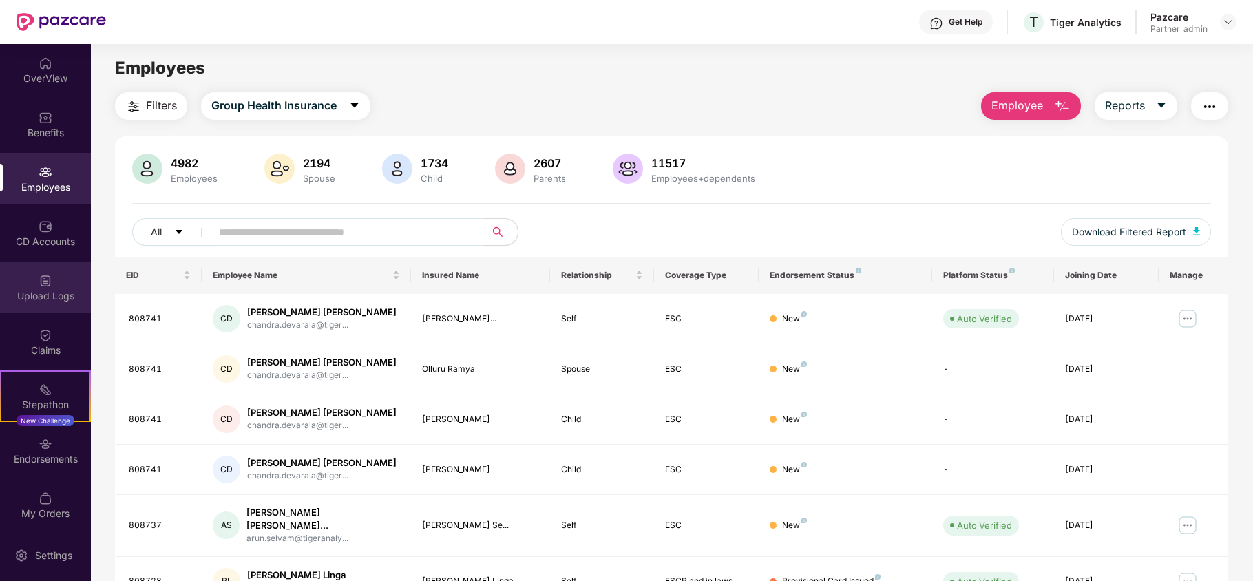
click at [52, 291] on div "Upload Logs" at bounding box center [45, 296] width 91 height 14
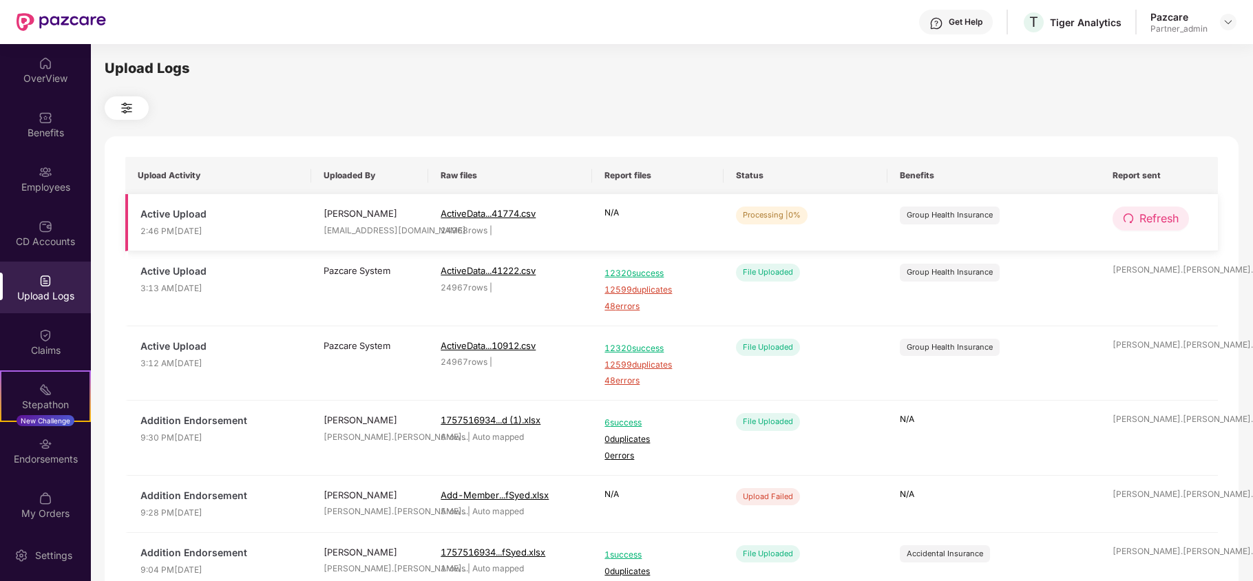
click at [1162, 218] on span "Refresh" at bounding box center [1158, 218] width 39 height 17
click at [1141, 213] on span "Refresh" at bounding box center [1158, 218] width 39 height 17
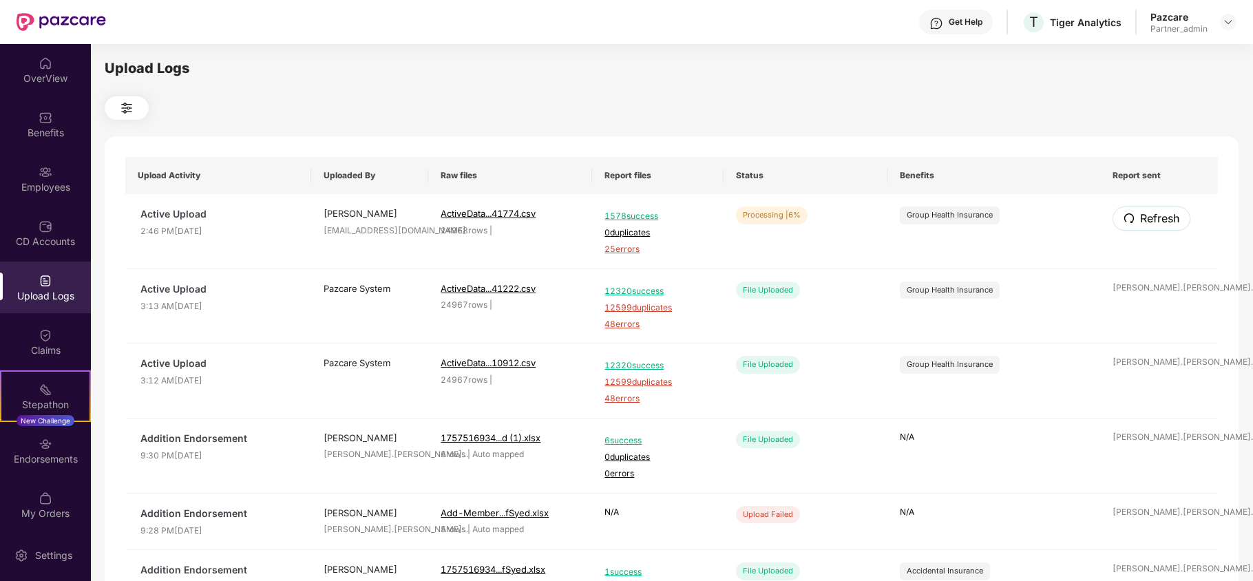
click at [1141, 213] on span "Refresh" at bounding box center [1159, 218] width 39 height 17
click at [1229, 23] on img at bounding box center [1228, 22] width 11 height 11
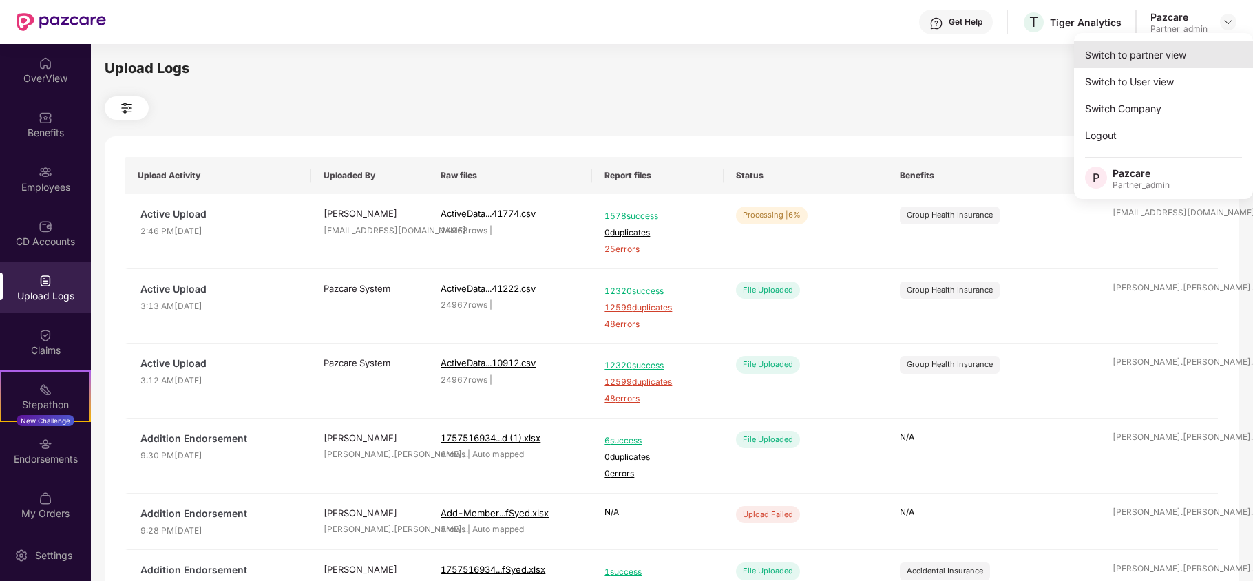
click at [1174, 56] on div "Switch to partner view" at bounding box center [1163, 54] width 179 height 27
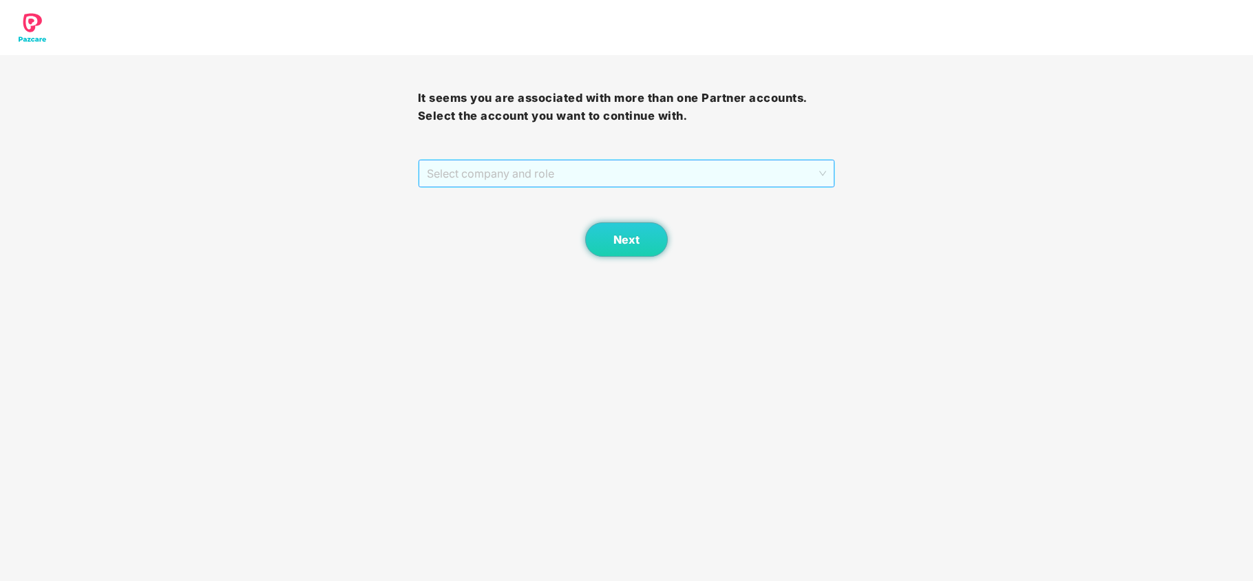
click at [532, 166] on span "Select company and role" at bounding box center [627, 173] width 400 height 26
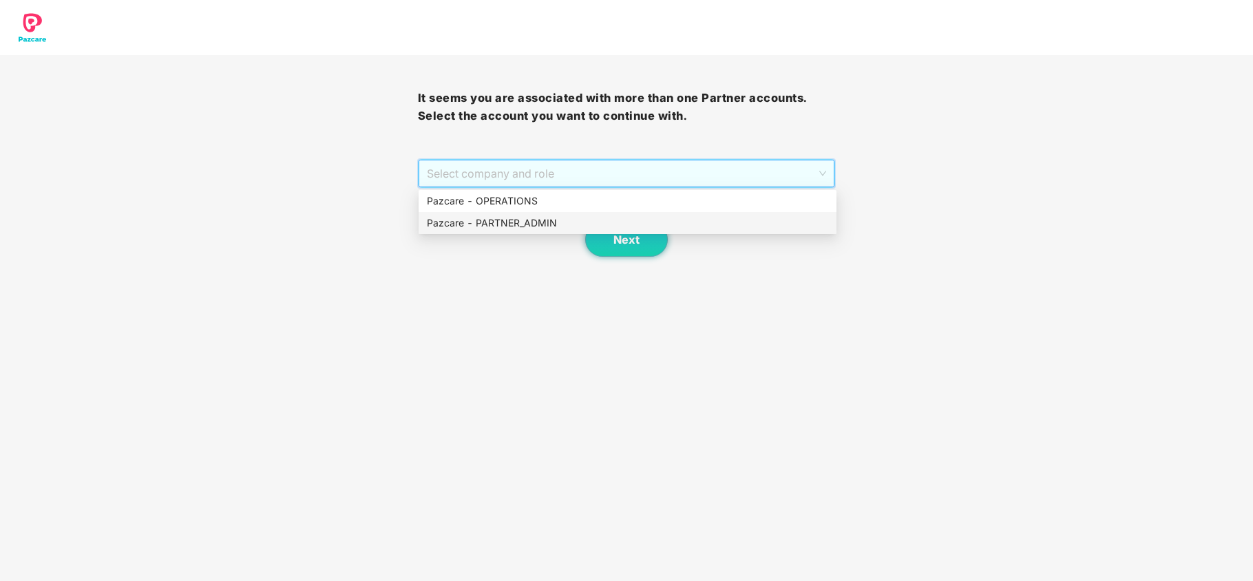
click at [497, 219] on div "Pazcare - PARTNER_ADMIN" at bounding box center [627, 222] width 401 height 15
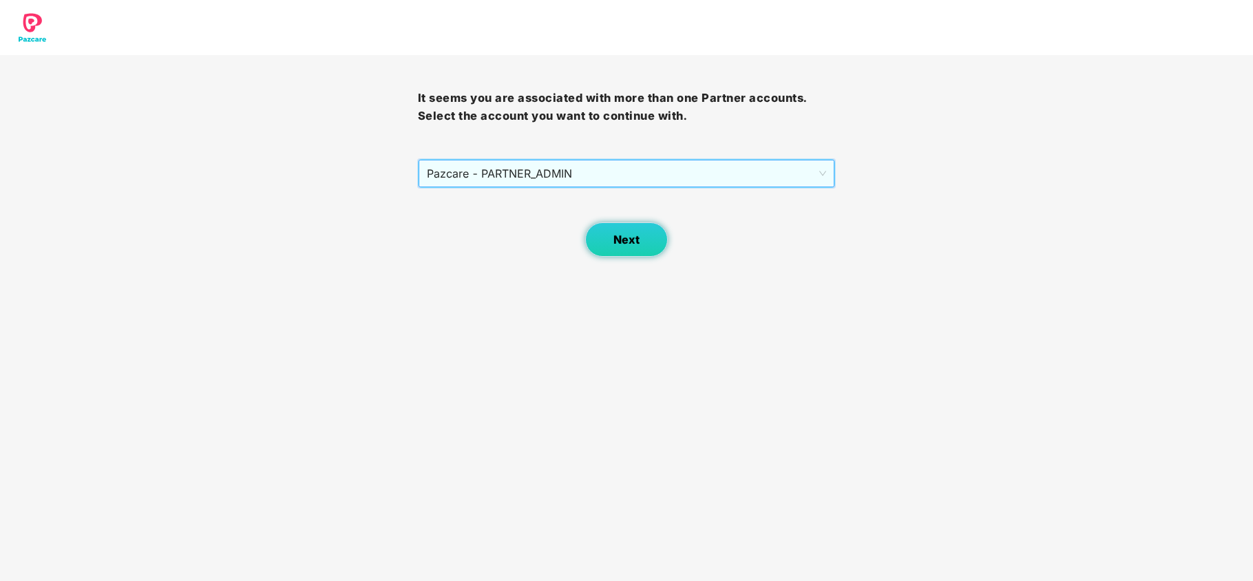
click at [611, 233] on button "Next" at bounding box center [626, 239] width 83 height 34
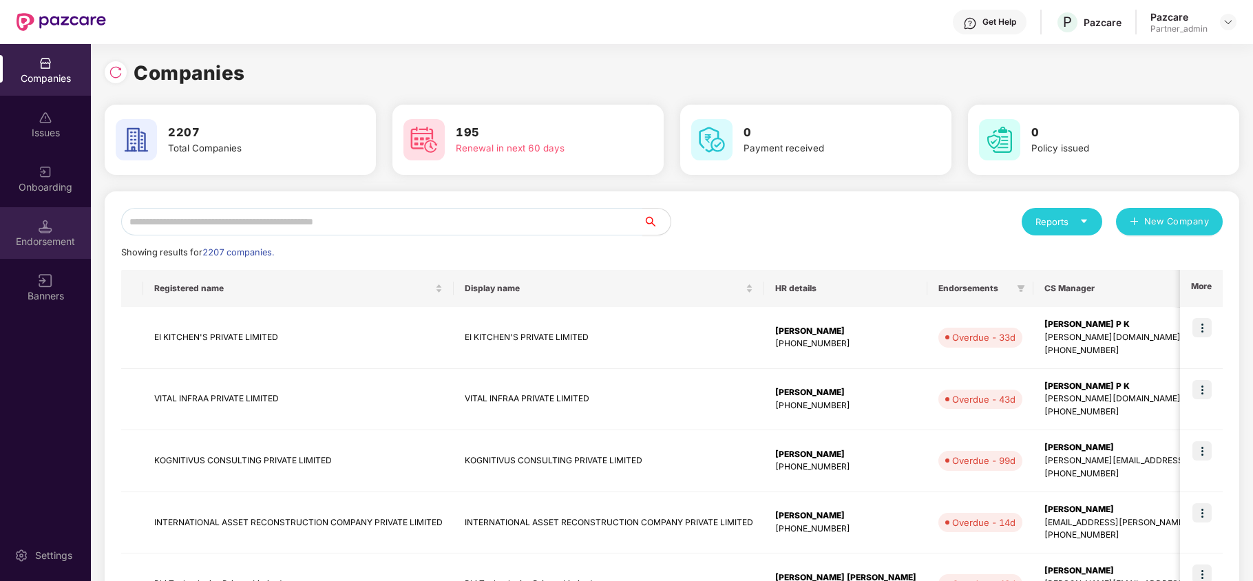
click at [39, 237] on div "Endorsement" at bounding box center [45, 242] width 91 height 14
